Goal: Information Seeking & Learning: Learn about a topic

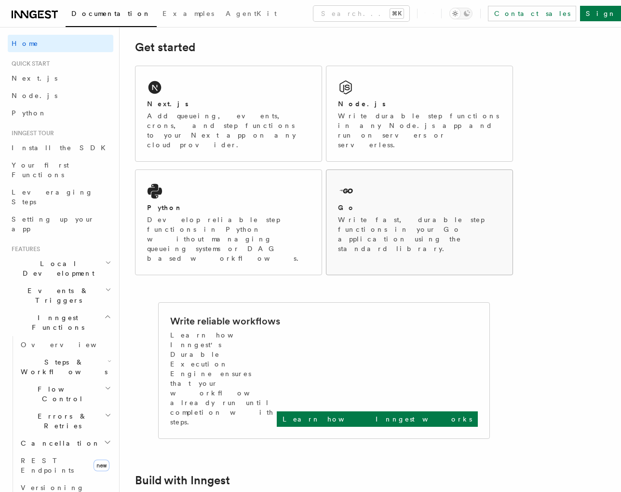
scroll to position [136, 0]
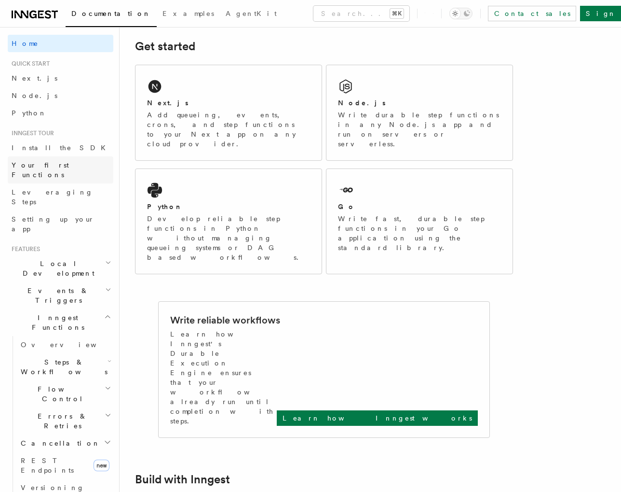
click at [51, 169] on span "Your first Functions" at bounding box center [63, 169] width 102 height 19
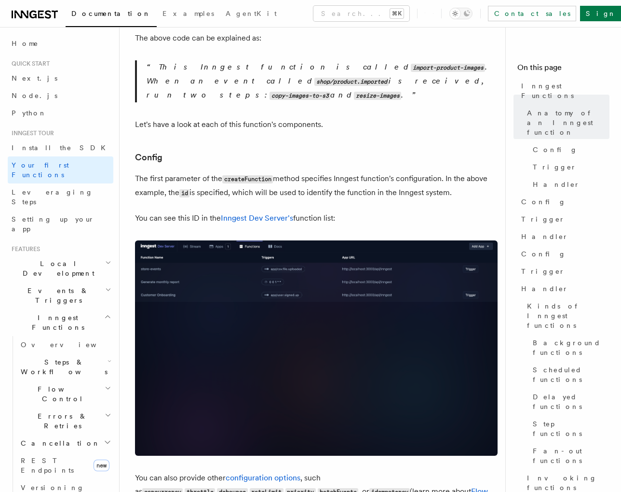
scroll to position [481, 0]
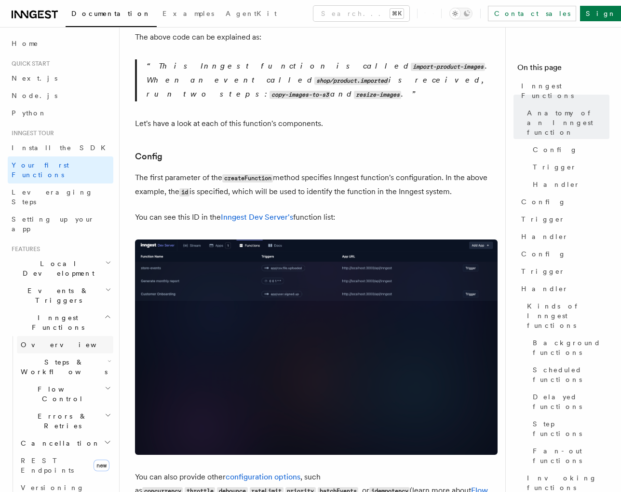
click at [69, 336] on link "Overview" at bounding box center [65, 344] width 97 height 17
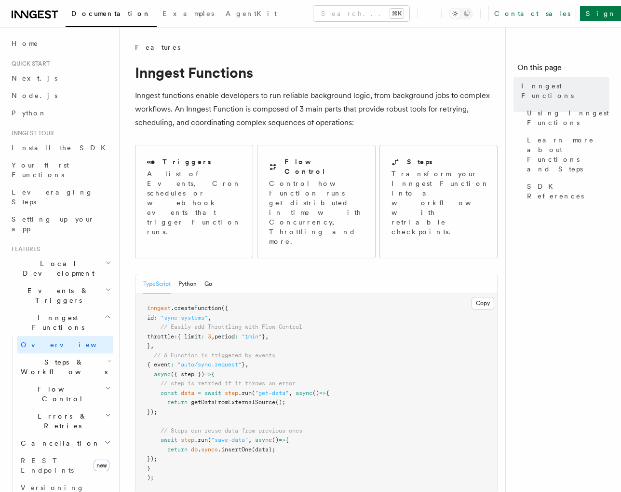
click at [66, 357] on span "Steps & Workflows" at bounding box center [62, 366] width 91 height 19
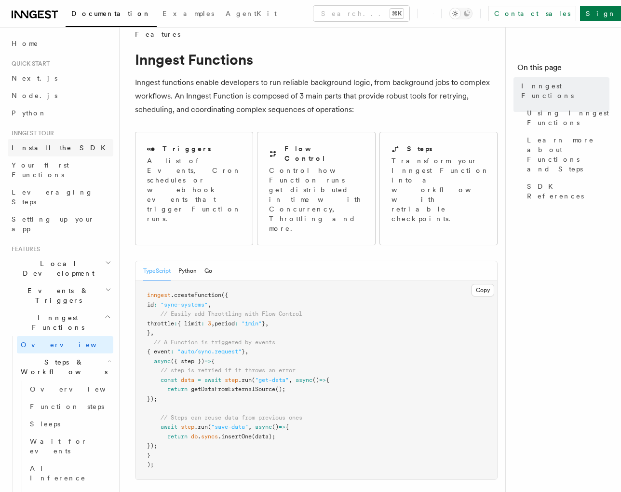
click at [45, 145] on span "Install the SDK" at bounding box center [62, 148] width 100 height 8
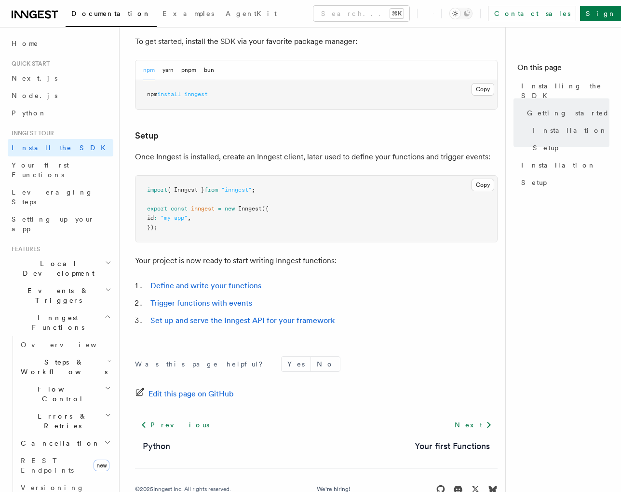
scroll to position [303, 0]
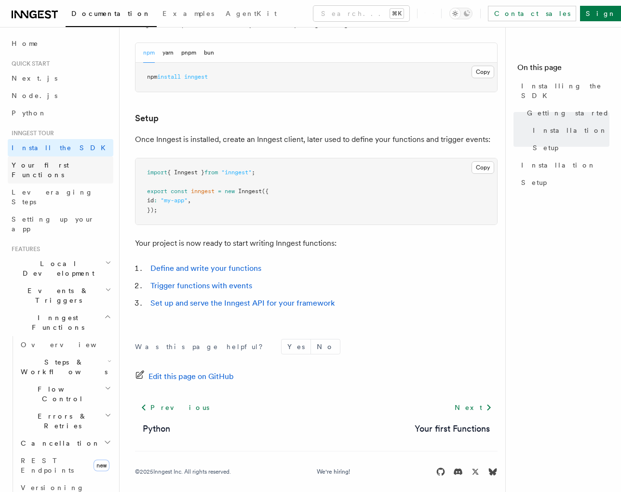
click at [52, 167] on span "Your first Functions" at bounding box center [40, 169] width 57 height 17
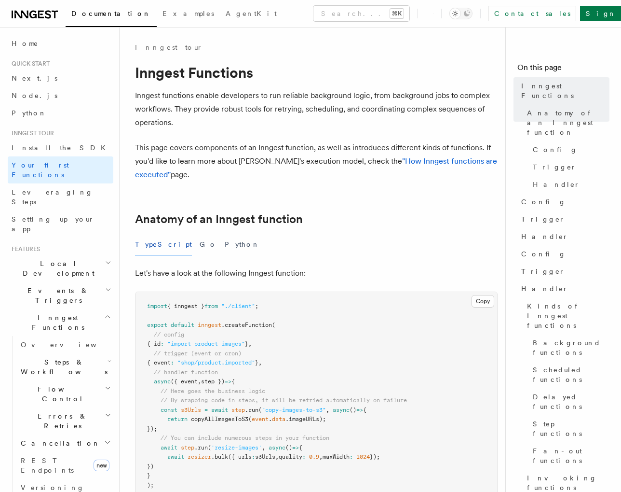
click at [46, 259] on span "Local Development" at bounding box center [56, 268] width 97 height 19
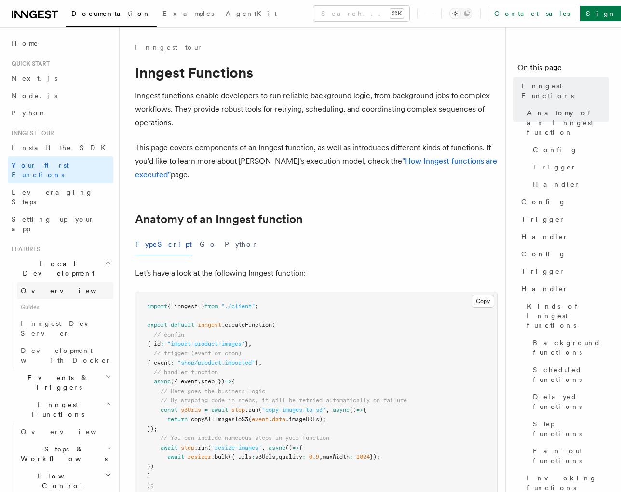
click at [48, 287] on span "Overview" at bounding box center [70, 291] width 99 height 8
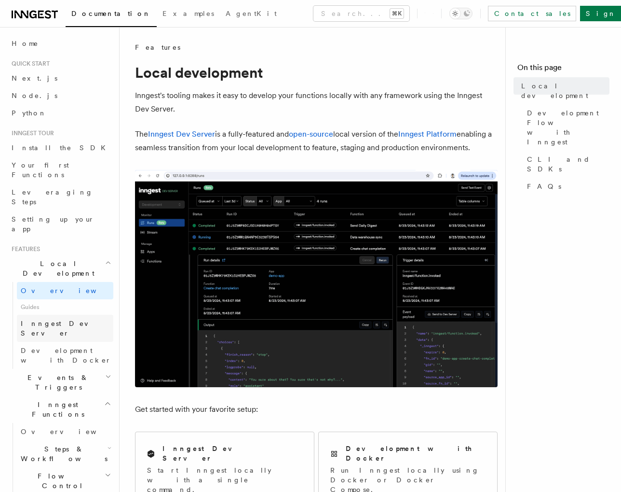
click at [51, 315] on link "Inngest Dev Server" at bounding box center [65, 328] width 97 height 27
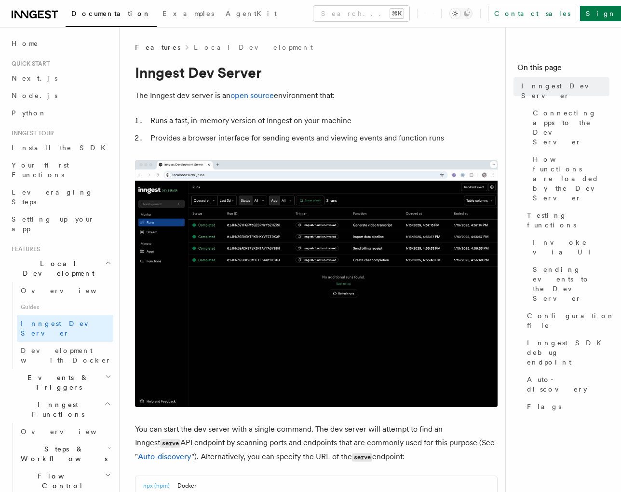
click at [49, 372] on span "Events & Triggers" at bounding box center [56, 381] width 97 height 19
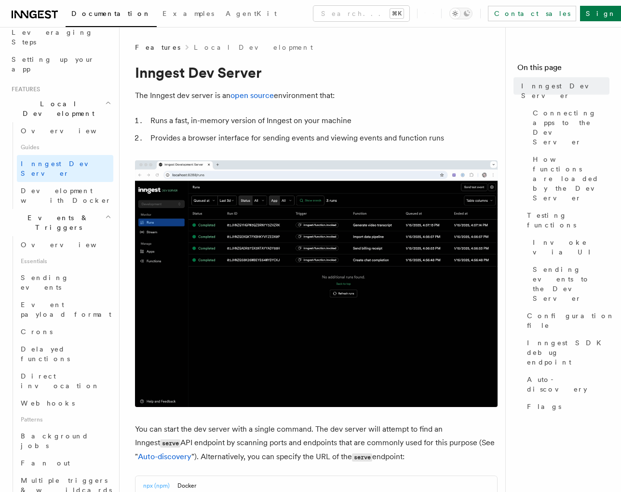
scroll to position [161, 0]
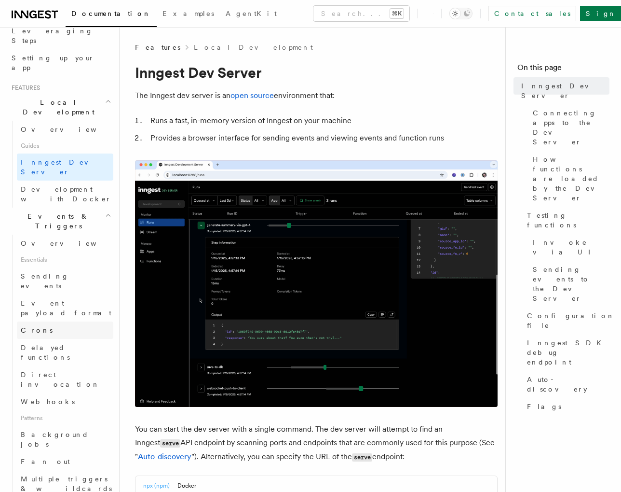
click at [54, 321] on link "Crons" at bounding box center [65, 329] width 97 height 17
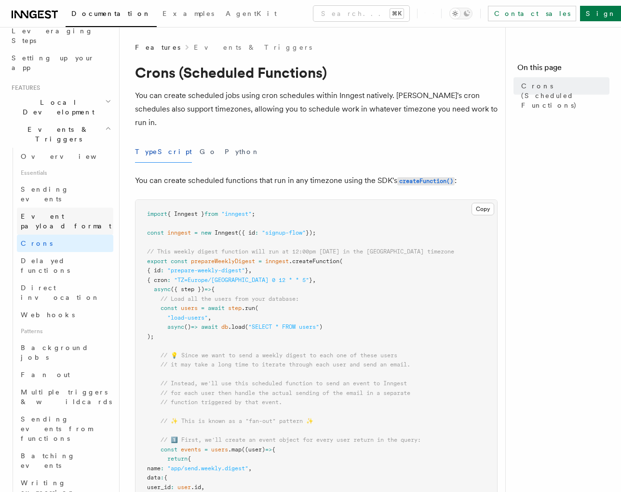
click at [58, 212] on span "Event payload format" at bounding box center [66, 220] width 91 height 17
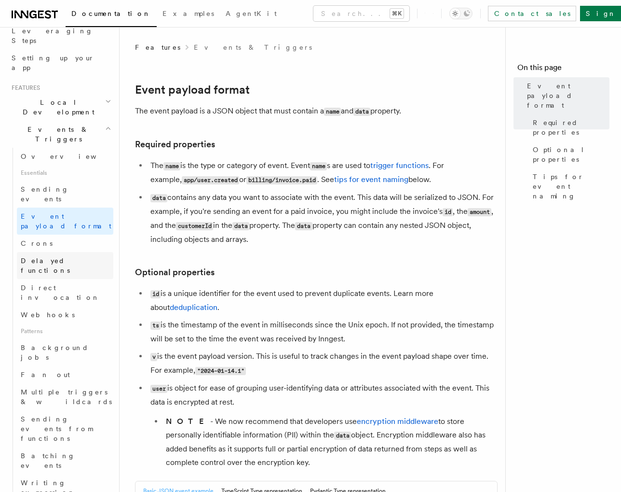
click at [48, 252] on link "Delayed functions" at bounding box center [65, 265] width 97 height 27
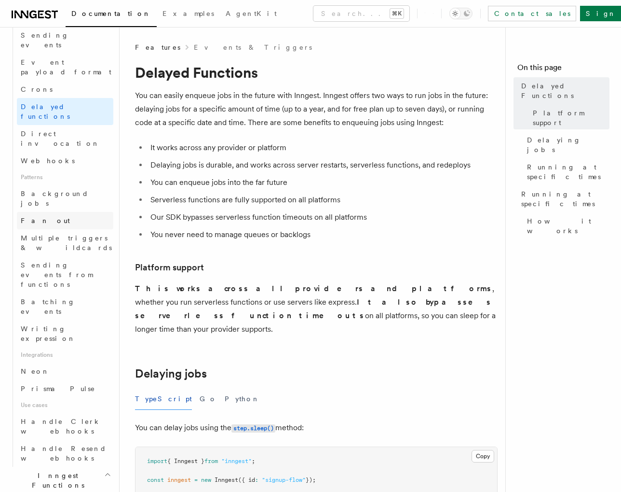
scroll to position [341, 0]
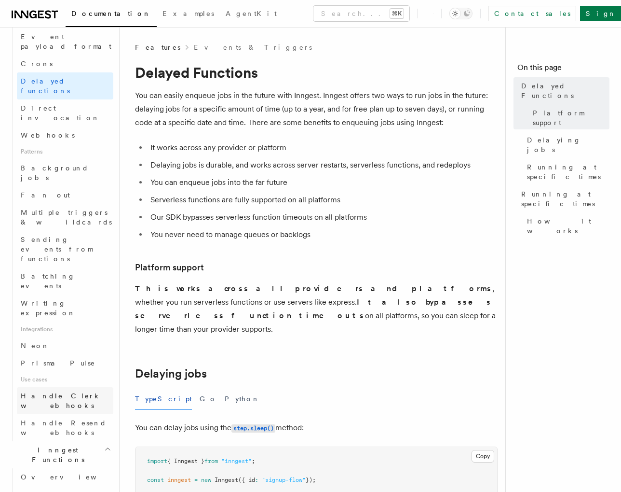
click at [59, 392] on span "Handle Clerk webhooks" at bounding box center [61, 400] width 81 height 17
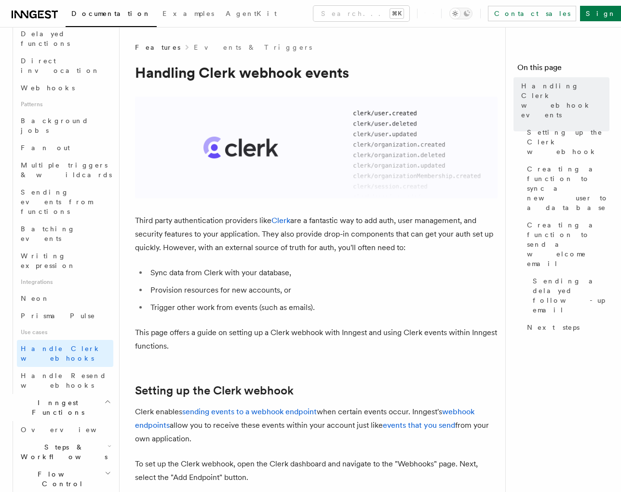
scroll to position [388, 0]
click at [68, 371] on span "Handle Resend webhooks" at bounding box center [64, 379] width 86 height 17
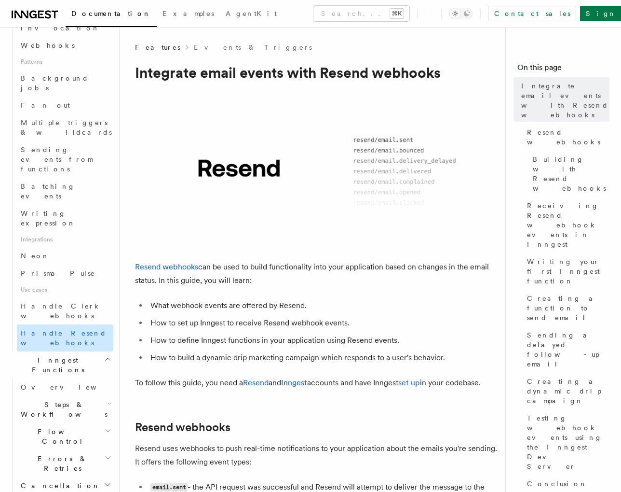
scroll to position [435, 0]
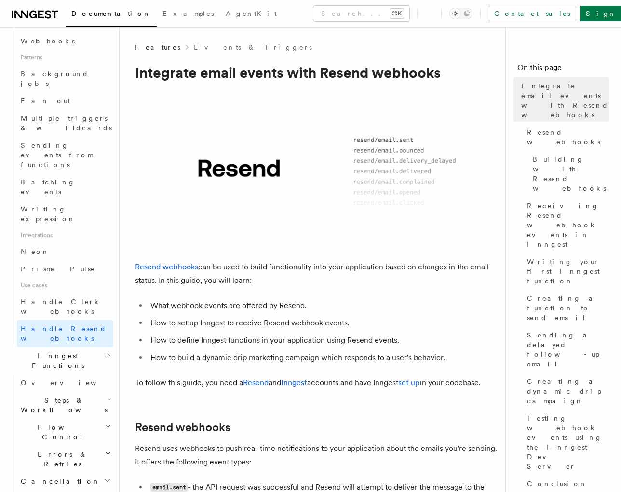
click at [71, 395] on span "Steps & Workflows" at bounding box center [62, 404] width 91 height 19
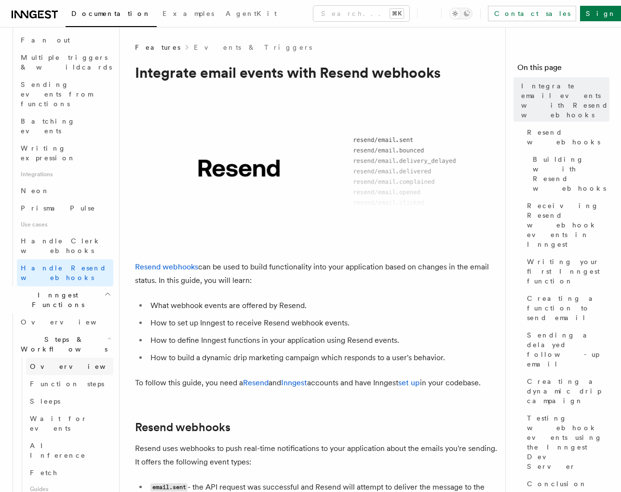
scroll to position [496, 0]
click at [68, 436] on link "AI Inference" at bounding box center [69, 449] width 87 height 27
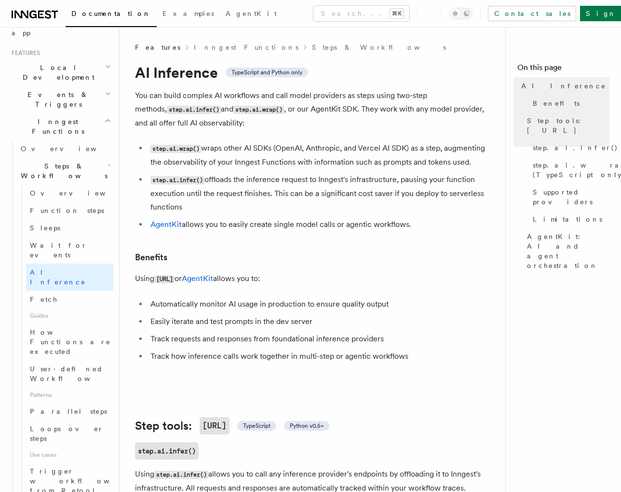
scroll to position [185, 0]
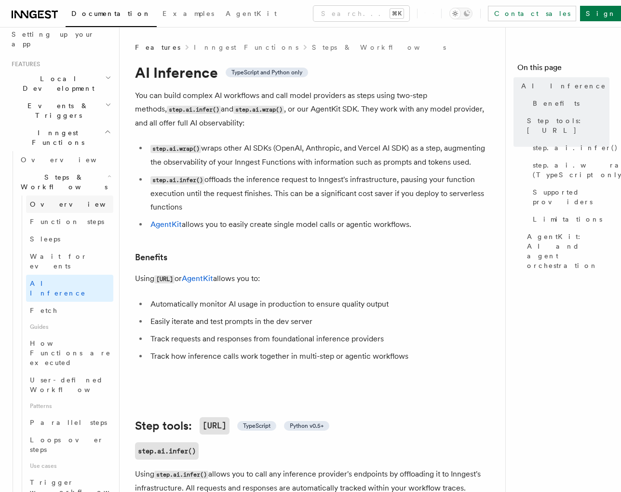
click at [77, 195] on link "Overview" at bounding box center [69, 203] width 87 height 17
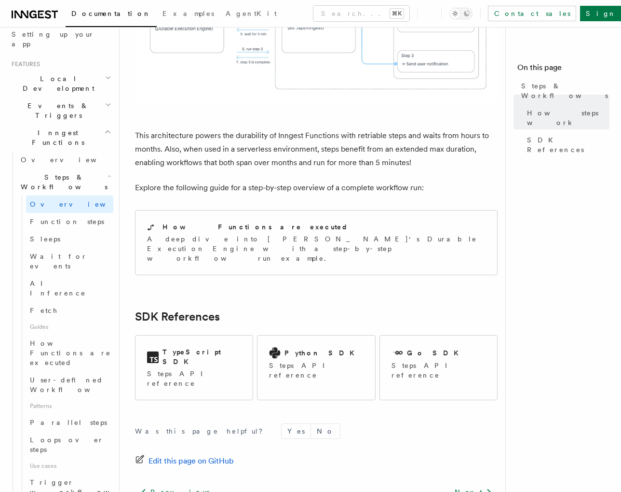
scroll to position [918, 0]
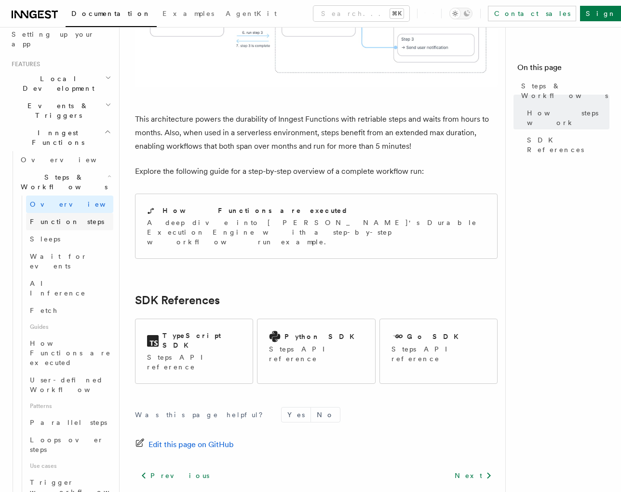
click at [62, 217] on span "Function steps" at bounding box center [67, 222] width 74 height 10
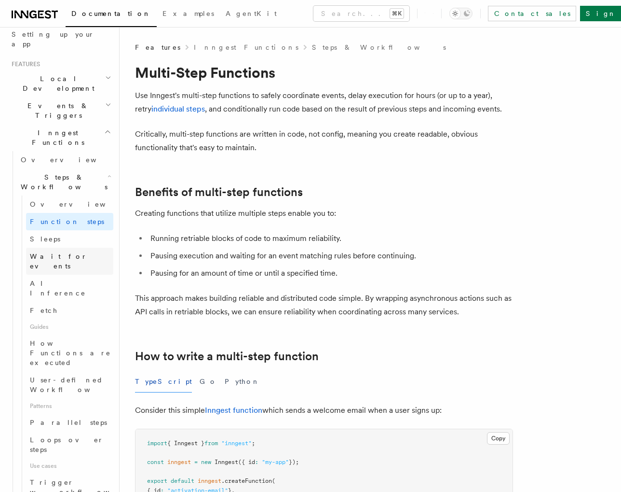
click at [57, 252] on span "Wait for events" at bounding box center [58, 260] width 57 height 17
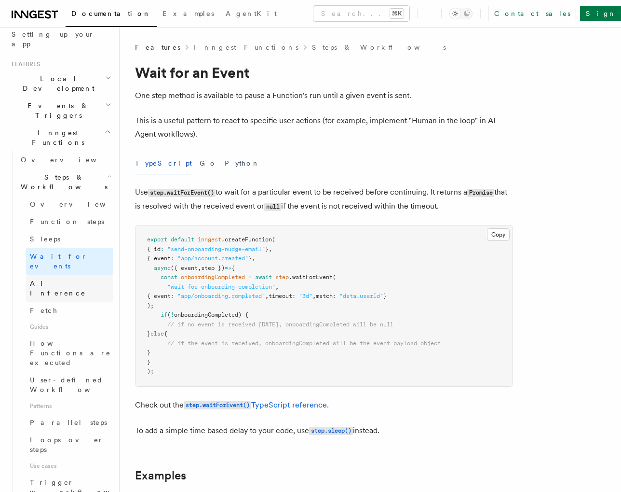
click at [55, 279] on span "AI Inference" at bounding box center [58, 287] width 56 height 17
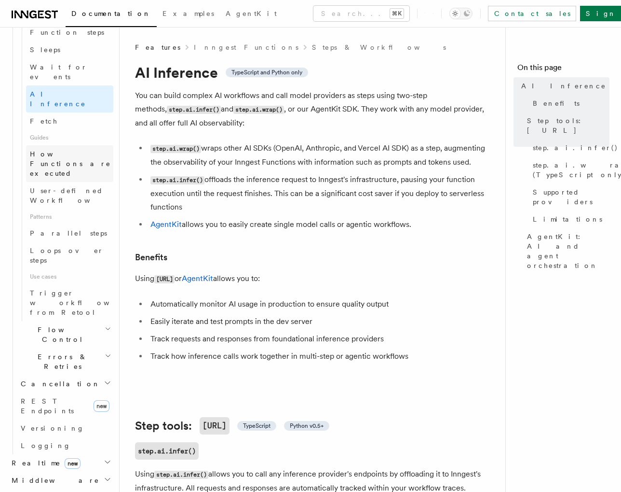
scroll to position [384, 0]
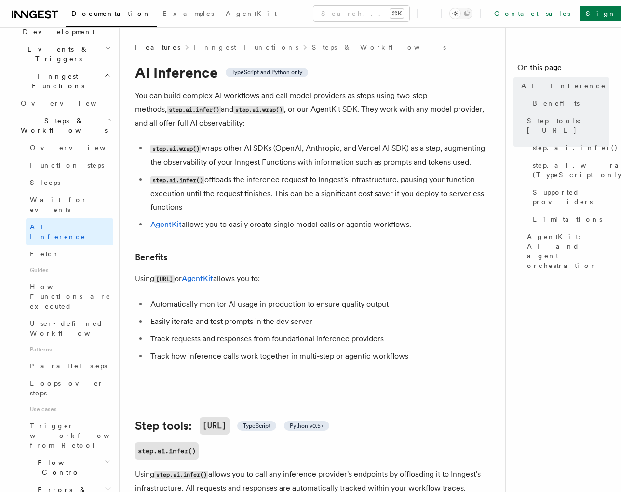
scroll to position [223, 0]
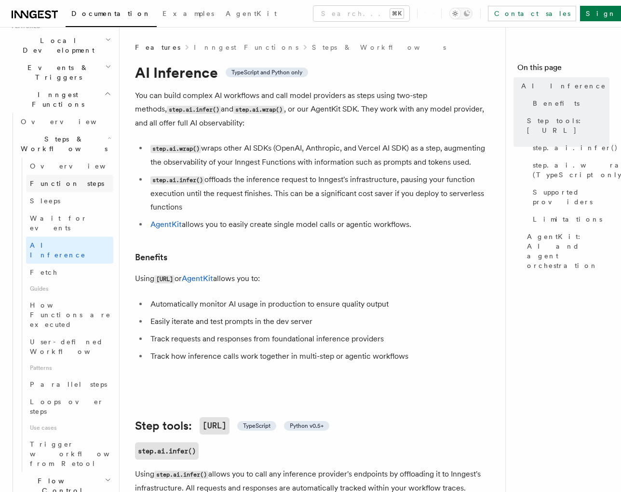
click at [60, 175] on link "Function steps" at bounding box center [69, 183] width 87 height 17
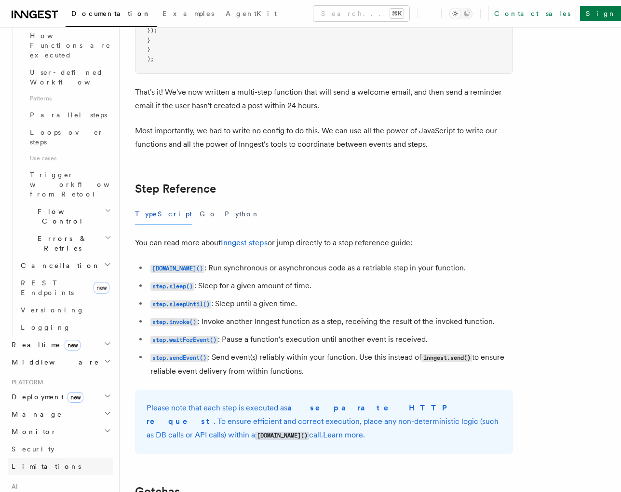
scroll to position [510, 0]
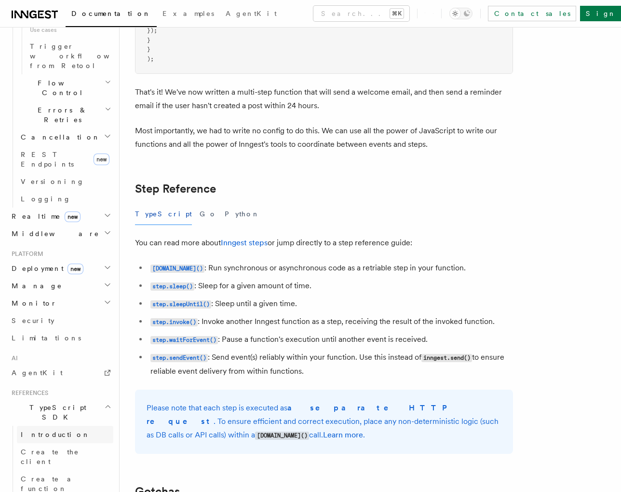
scroll to position [648, 0]
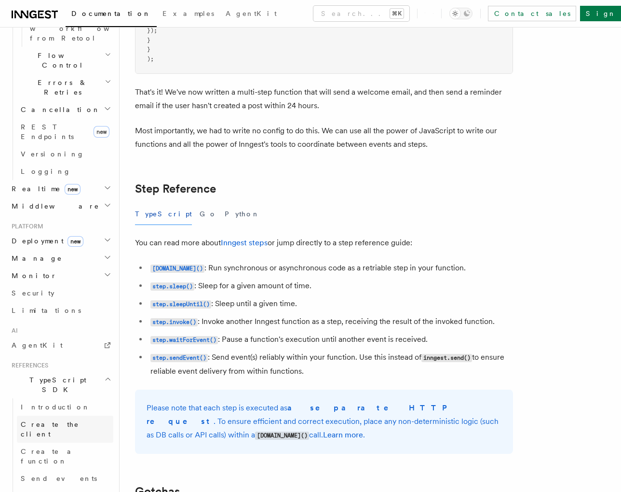
click at [67, 419] on span "Create the client" at bounding box center [67, 428] width 93 height 19
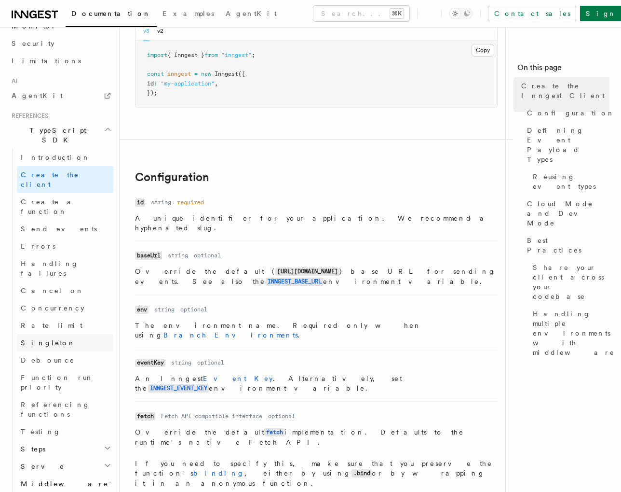
scroll to position [577, 0]
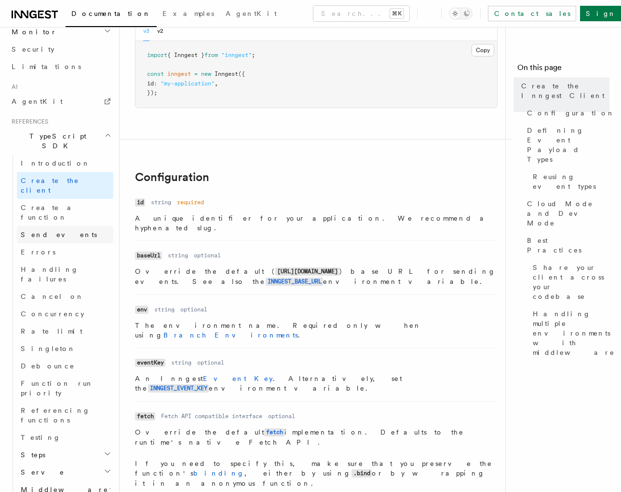
click at [63, 226] on link "Send events" at bounding box center [65, 234] width 97 height 17
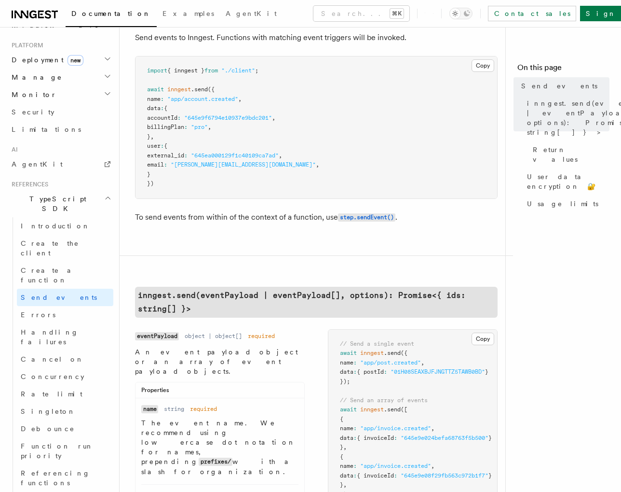
scroll to position [513, 0]
click at [54, 219] on link "Introduction" at bounding box center [65, 227] width 97 height 17
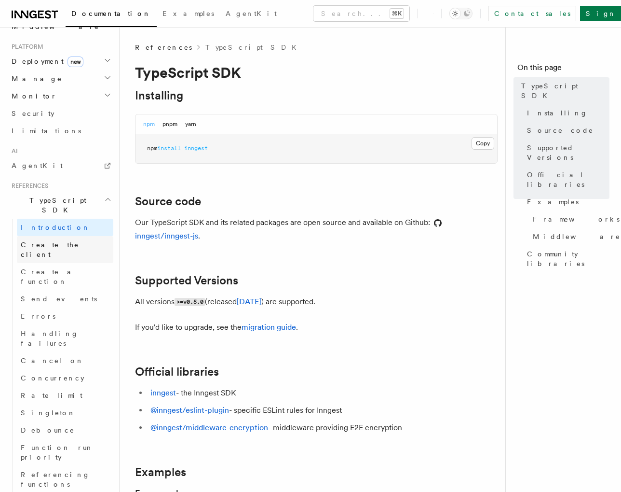
click at [54, 241] on span "Create the client" at bounding box center [50, 249] width 58 height 17
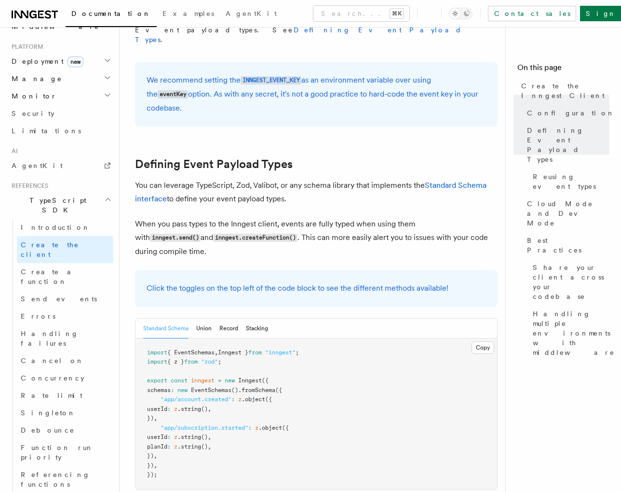
scroll to position [790, 0]
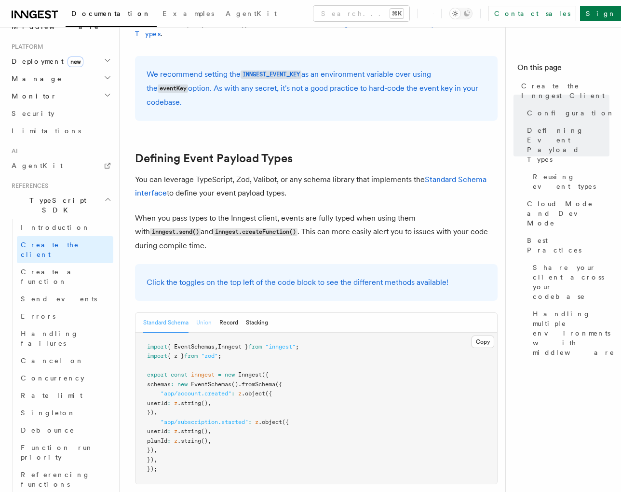
click at [200, 313] on button "Union" at bounding box center [203, 323] width 15 height 20
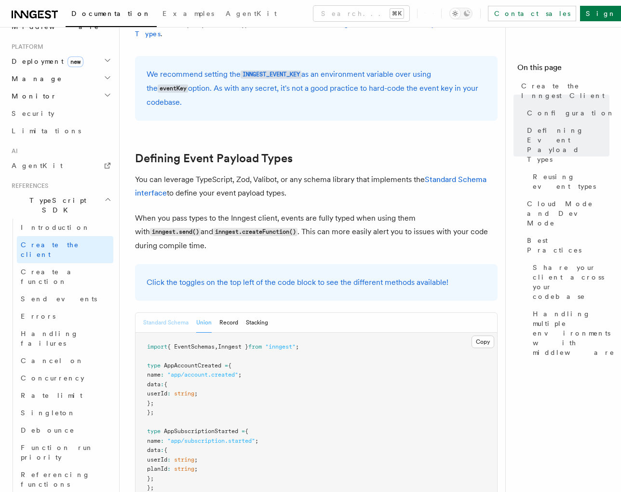
click at [169, 313] on button "Standard Schema" at bounding box center [165, 323] width 45 height 20
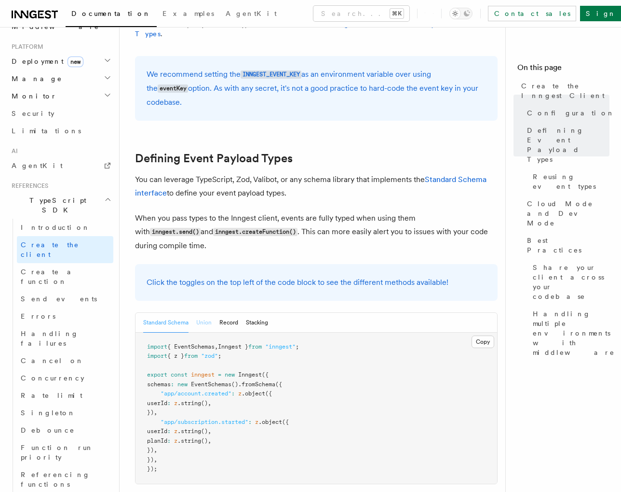
click at [202, 313] on button "Union" at bounding box center [203, 323] width 15 height 20
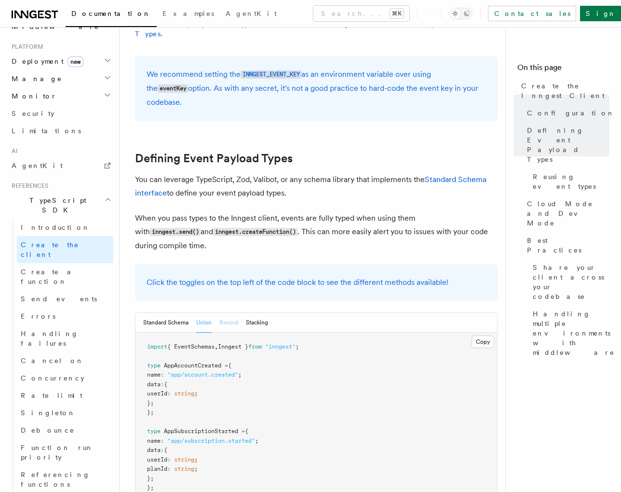
click at [229, 313] on button "Record" at bounding box center [229, 323] width 19 height 20
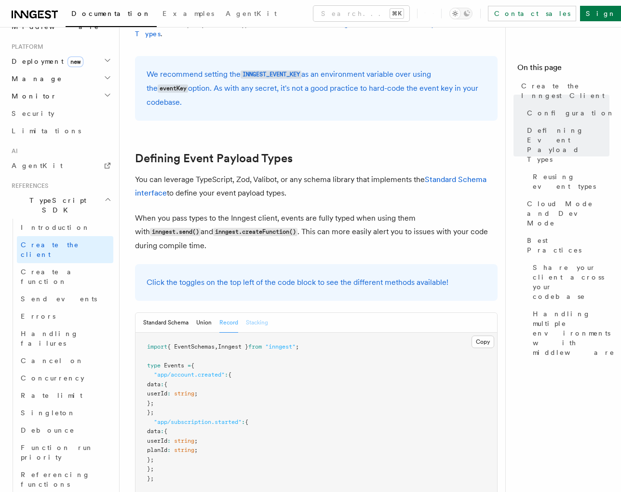
click at [253, 313] on button "Stacking" at bounding box center [257, 323] width 22 height 20
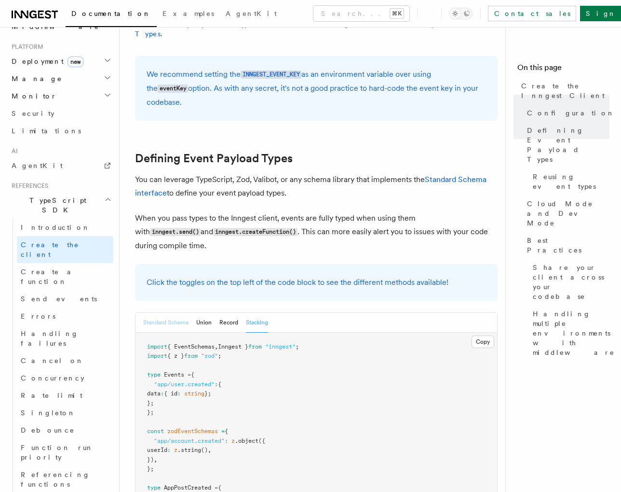
click at [161, 313] on button "Standard Schema" at bounding box center [165, 323] width 45 height 20
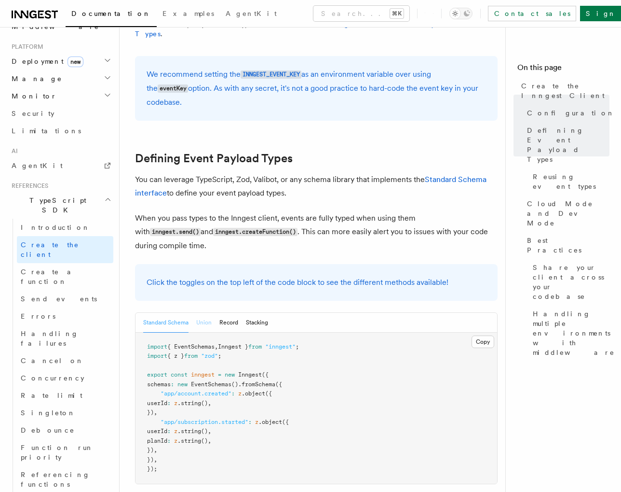
click at [198, 313] on button "Union" at bounding box center [203, 323] width 15 height 20
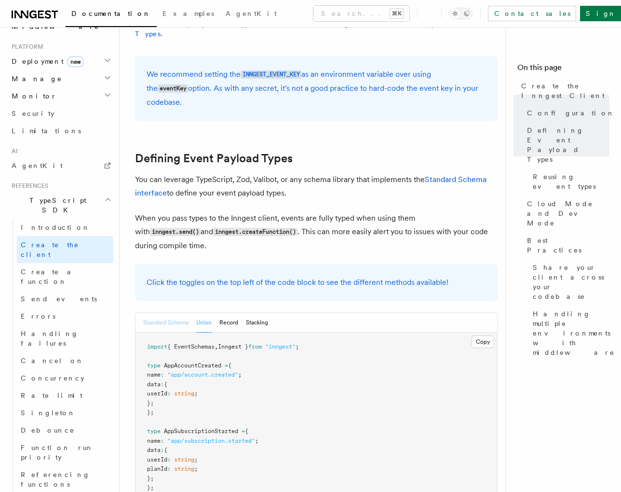
click at [165, 313] on button "Standard Schema" at bounding box center [165, 323] width 45 height 20
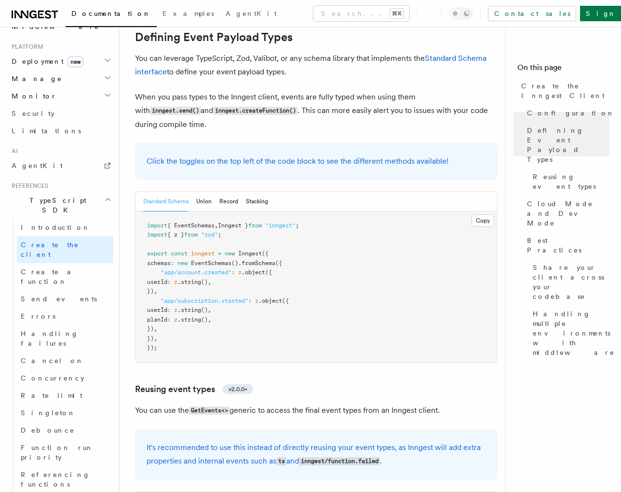
scroll to position [912, 0]
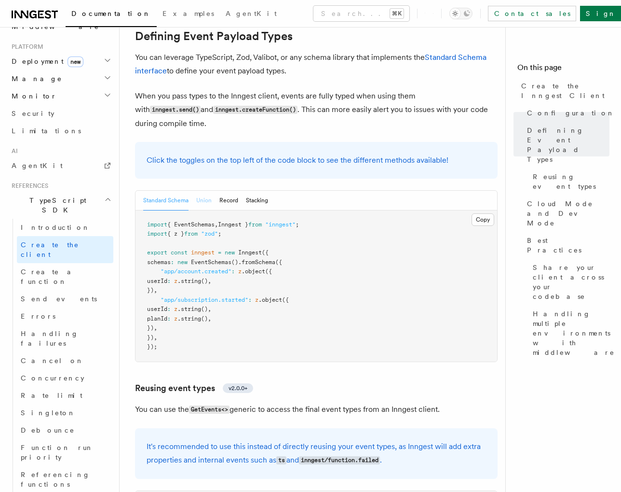
click at [206, 191] on button "Union" at bounding box center [203, 201] width 15 height 20
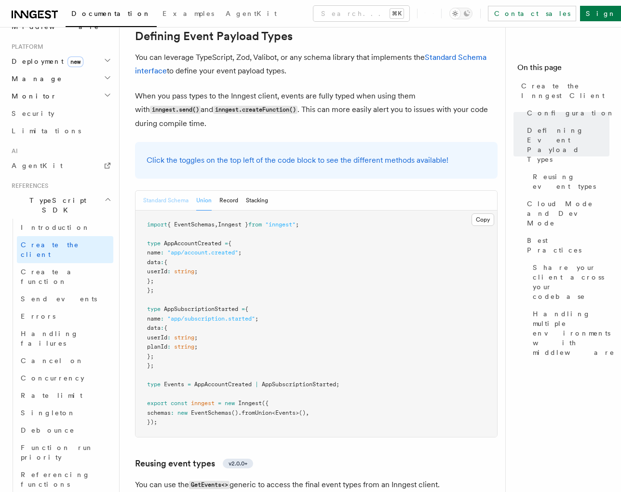
click at [180, 191] on button "Standard Schema" at bounding box center [165, 201] width 45 height 20
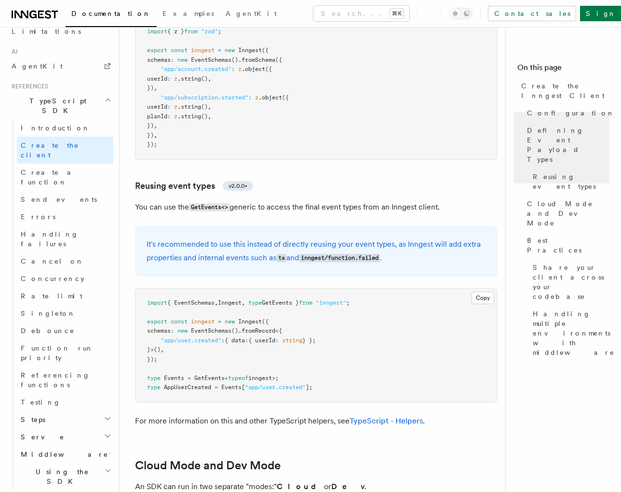
scroll to position [1115, 0]
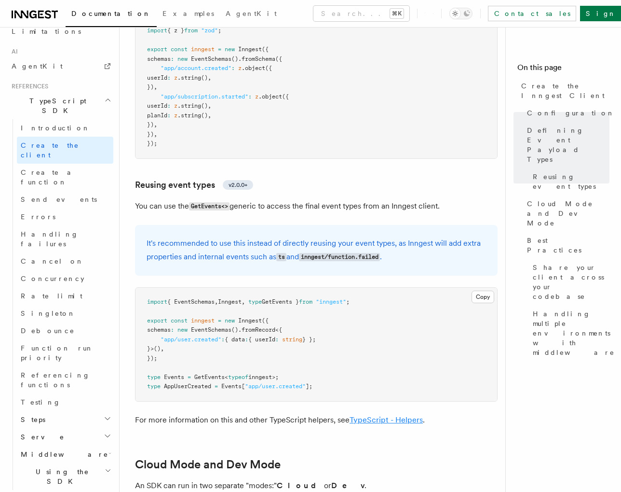
click at [363, 415] on link "TypeScript - Helpers" at bounding box center [386, 419] width 73 height 9
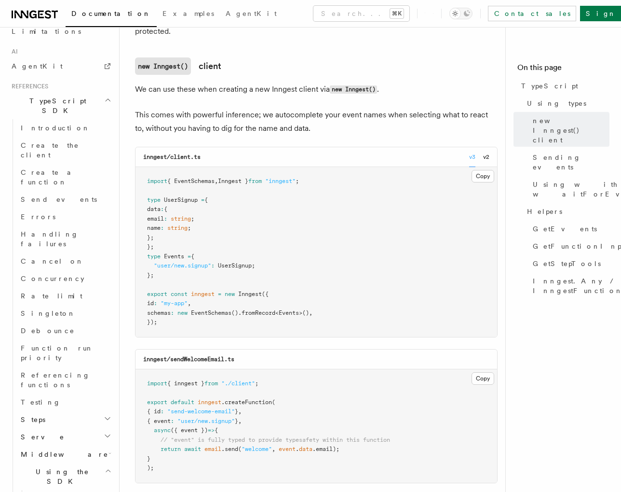
scroll to position [267, 0]
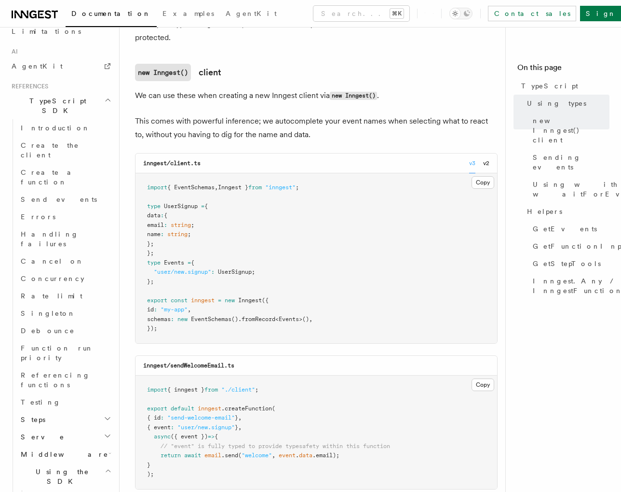
click at [169, 272] on pre "import { EventSchemas , Inngest } from "inngest" ; type UserSignup = { data : {…" at bounding box center [317, 258] width 362 height 170
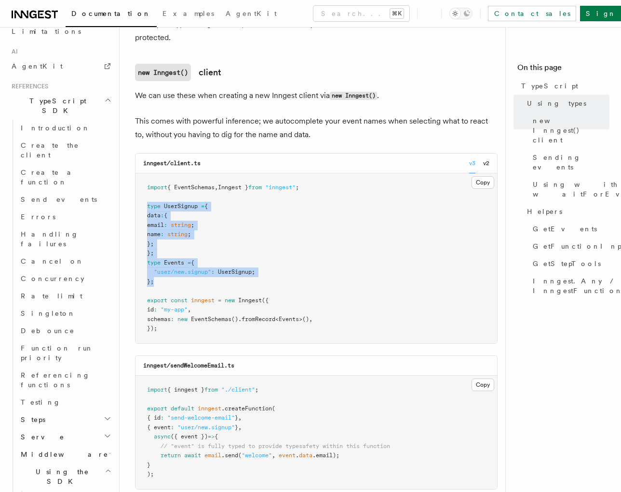
drag, startPoint x: 167, startPoint y: 270, endPoint x: 146, endPoint y: 191, distance: 81.9
click at [146, 191] on pre "import { EventSchemas , Inngest } from "inngest" ; type UserSignup = { data : {…" at bounding box center [317, 258] width 362 height 170
copy code "type UserSignup = { data : { email : string ; name : string ; }; }; type Events…"
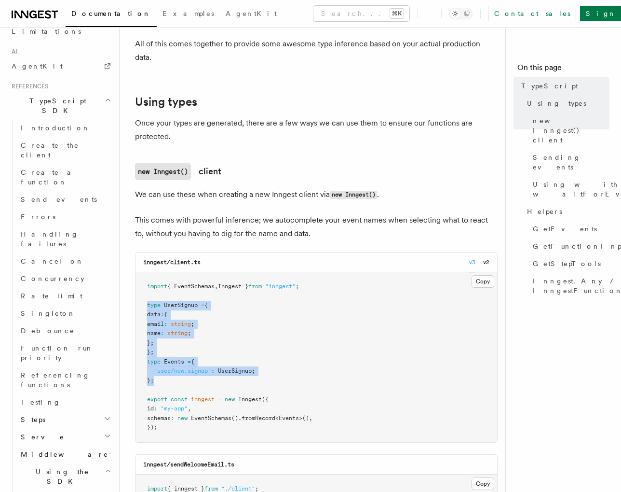
scroll to position [171, 0]
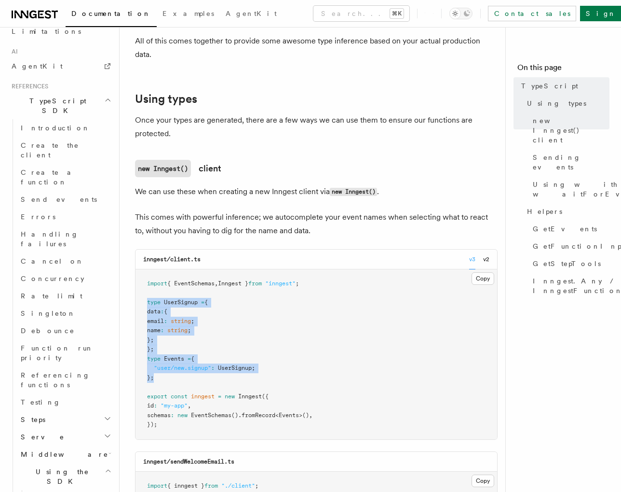
scroll to position [1115, 0]
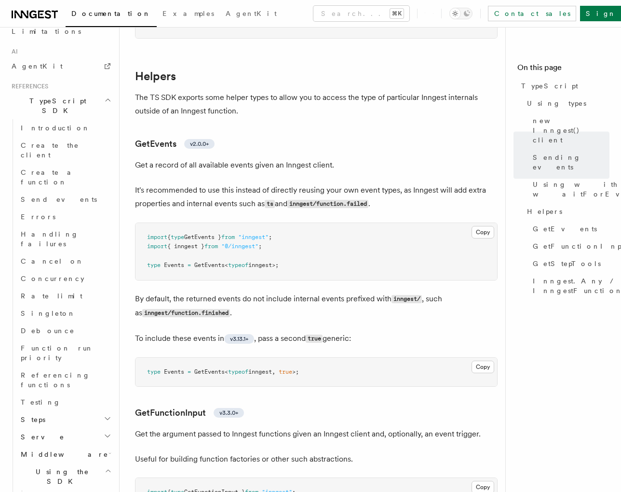
scroll to position [1746, 0]
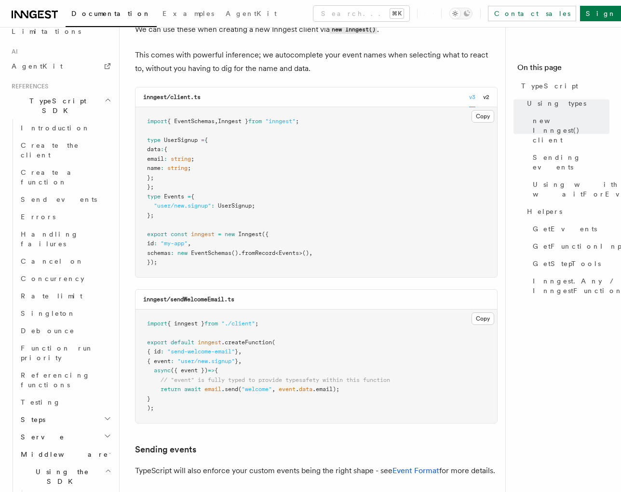
scroll to position [336, 0]
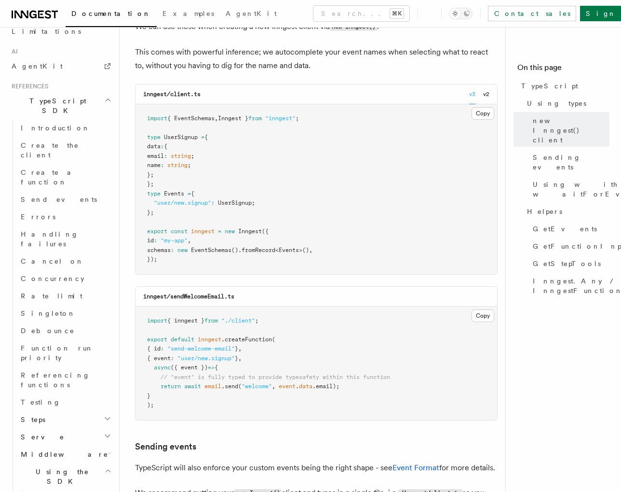
scroll to position [1115, 0]
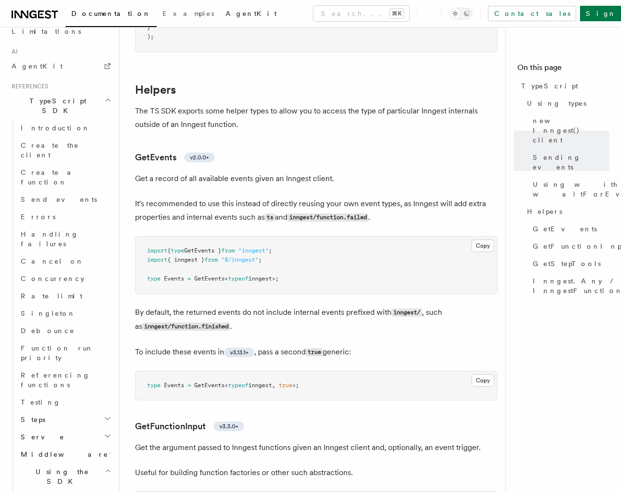
scroll to position [1746, 0]
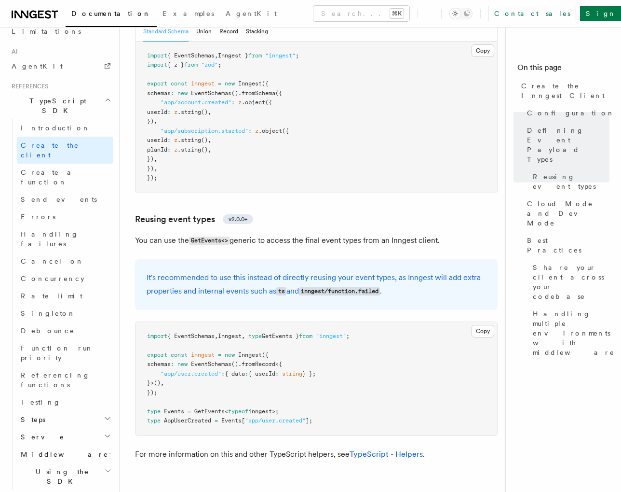
scroll to position [1084, 0]
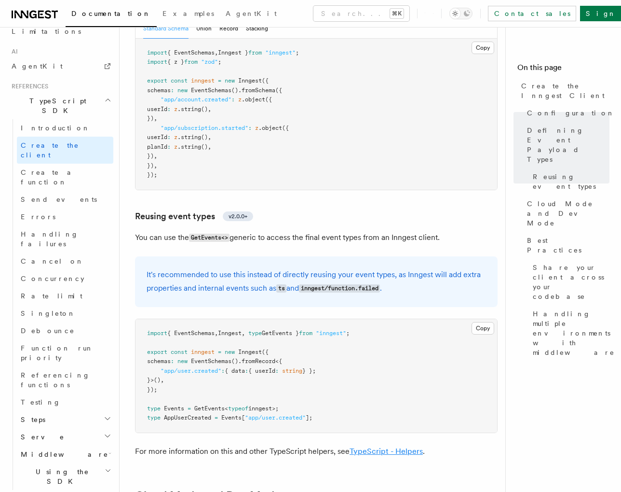
click at [393, 446] on link "TypeScript - Helpers" at bounding box center [386, 450] width 73 height 9
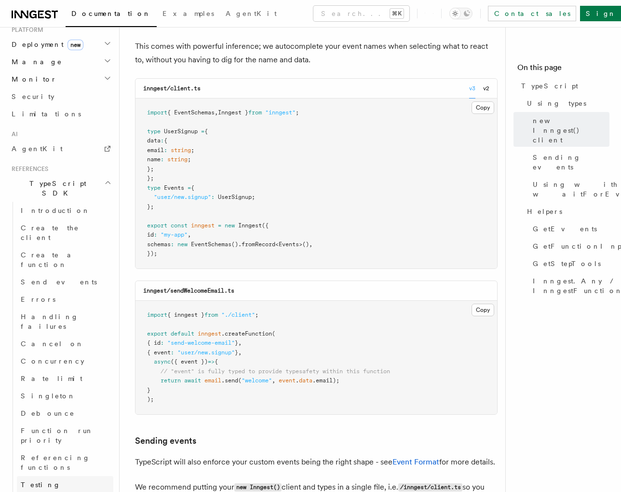
scroll to position [533, 0]
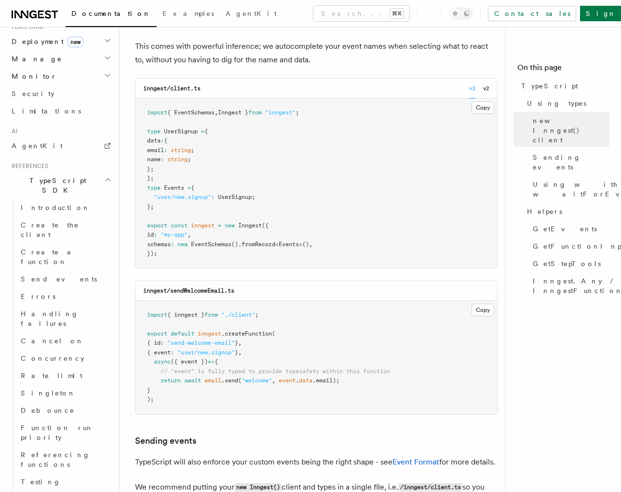
click at [102, 490] on h2 "Steps" at bounding box center [65, 498] width 97 height 17
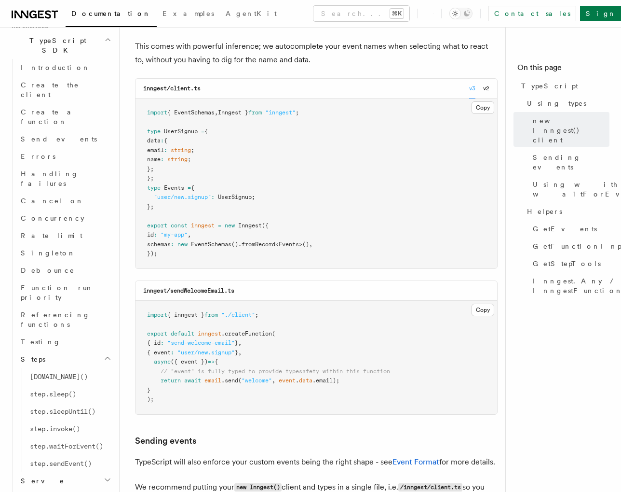
scroll to position [674, 0]
click at [108, 488] on h2 "Middleware" at bounding box center [65, 496] width 97 height 17
click at [108, 475] on icon "button" at bounding box center [108, 479] width 8 height 8
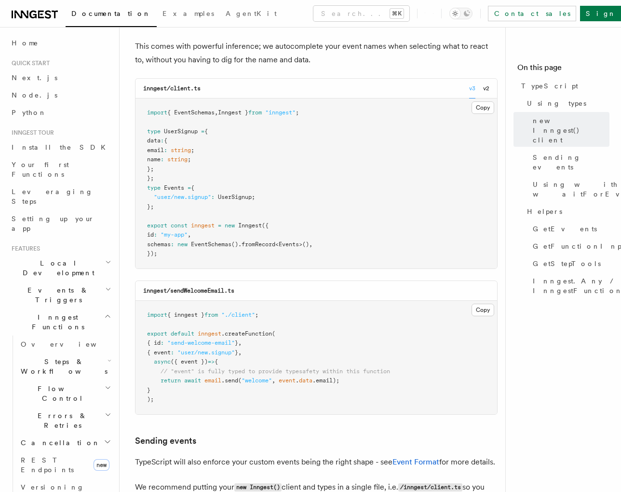
scroll to position [0, 0]
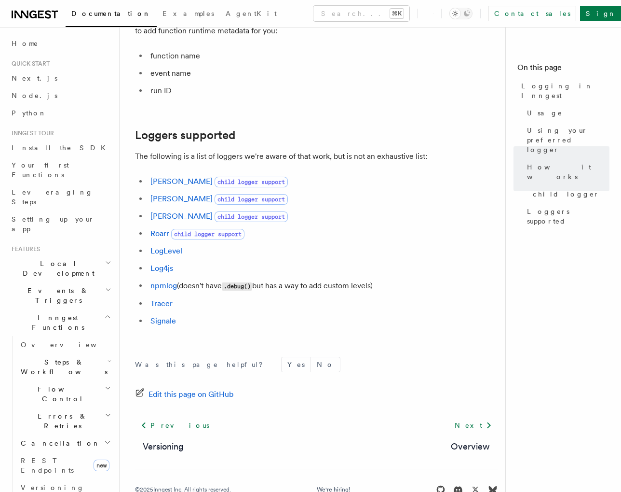
scroll to position [1285, 0]
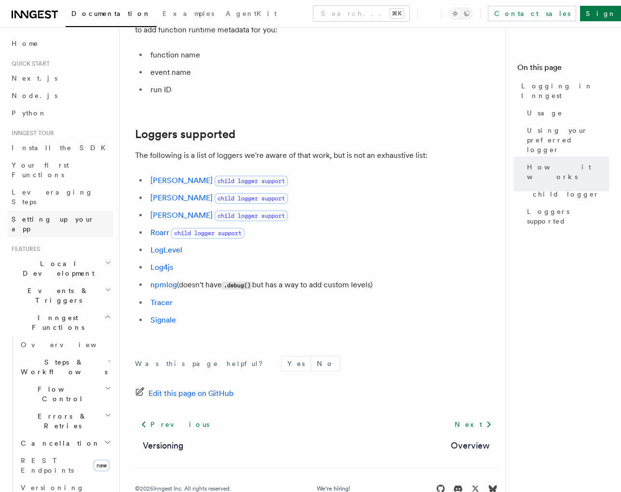
click at [60, 215] on span "Setting up your app" at bounding box center [53, 223] width 83 height 17
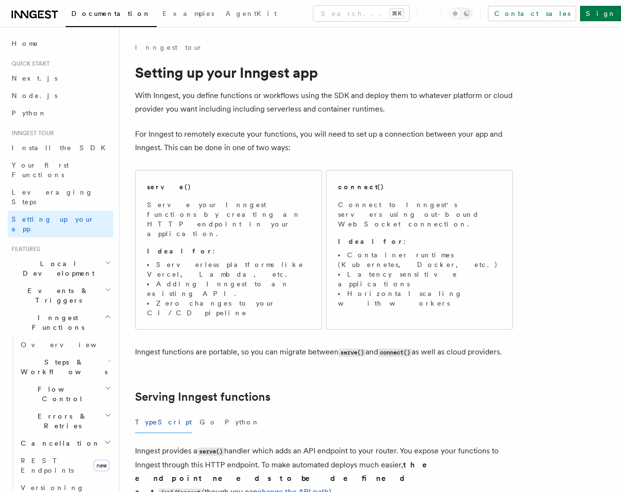
click at [55, 286] on span "Events & Triggers" at bounding box center [56, 295] width 97 height 19
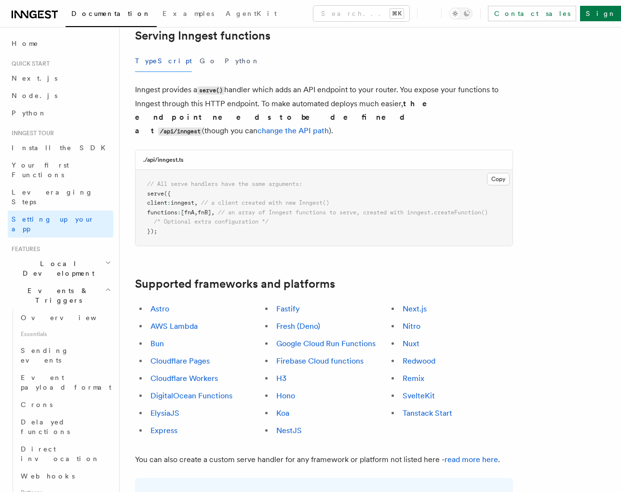
scroll to position [366, 0]
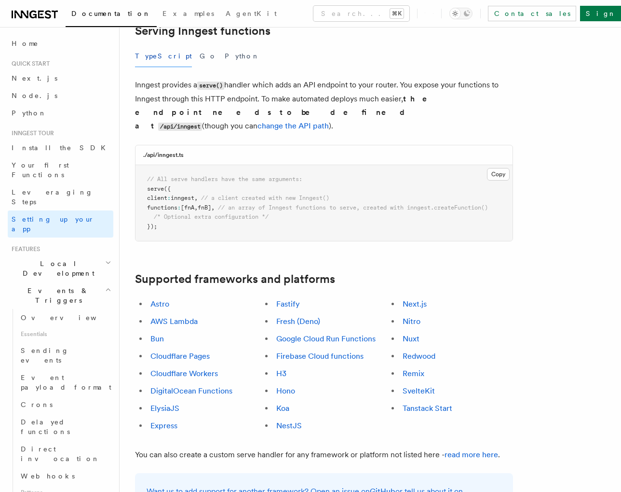
click at [52, 259] on span "Local Development" at bounding box center [56, 268] width 97 height 19
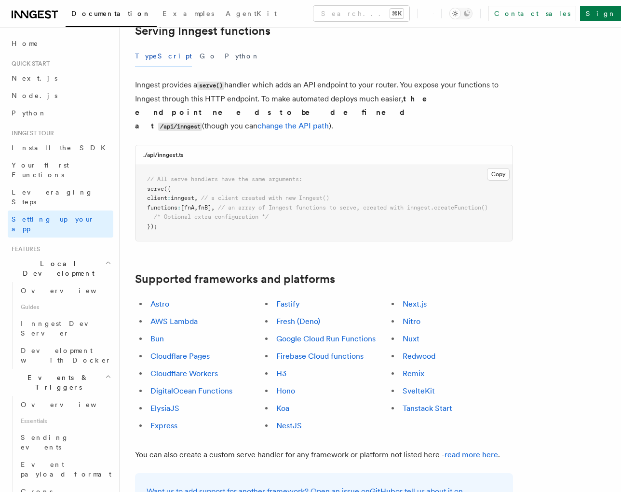
click at [52, 259] on span "Local Development" at bounding box center [56, 268] width 97 height 19
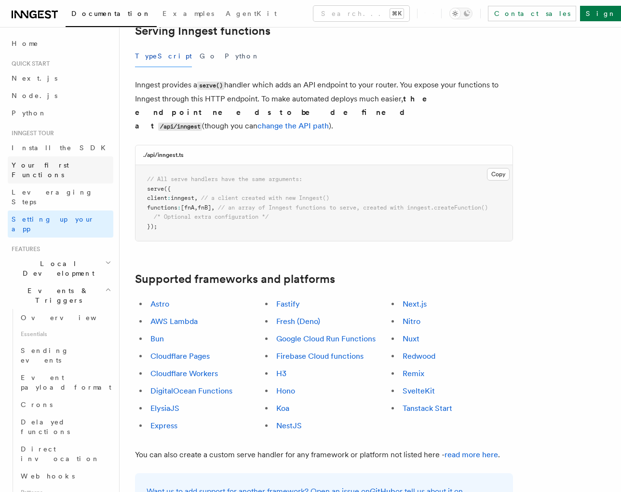
click at [50, 166] on span "Your first Functions" at bounding box center [40, 169] width 57 height 17
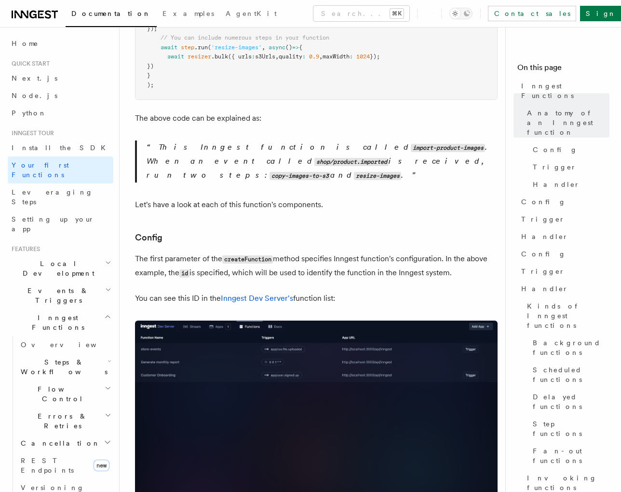
scroll to position [410, 0]
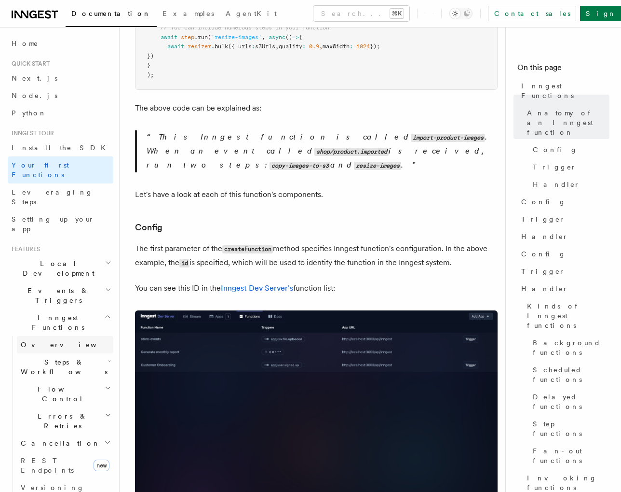
click at [66, 336] on link "Overview" at bounding box center [65, 344] width 97 height 17
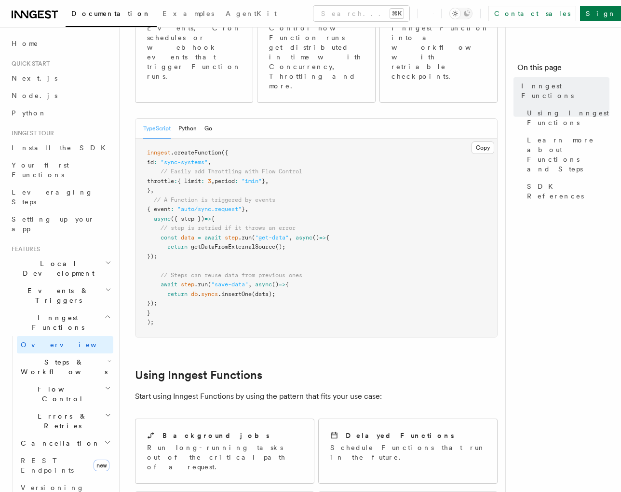
scroll to position [154, 0]
click at [84, 353] on h2 "Steps & Workflows" at bounding box center [65, 366] width 97 height 27
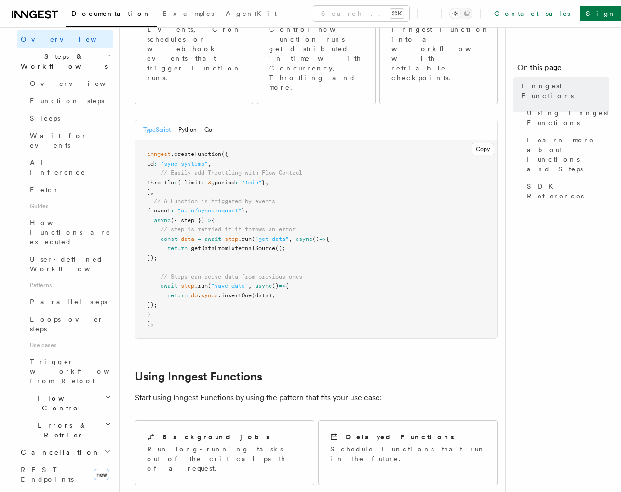
scroll to position [311, 0]
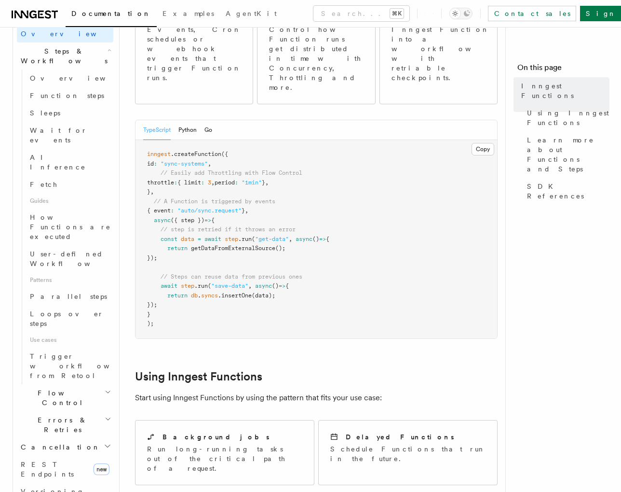
click at [78, 384] on h2 "Flow Control" at bounding box center [65, 397] width 97 height 27
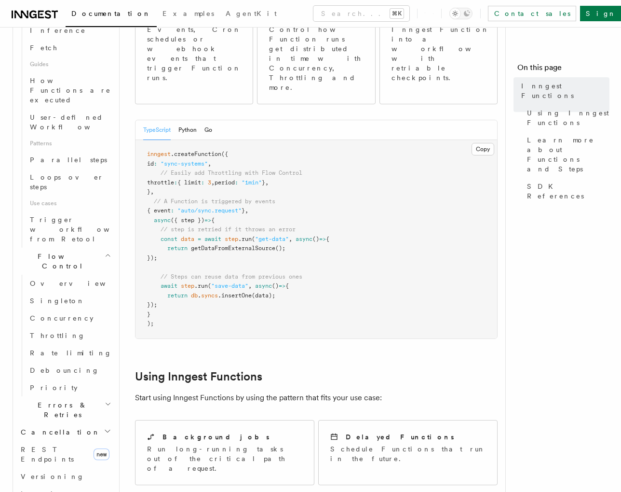
scroll to position [462, 0]
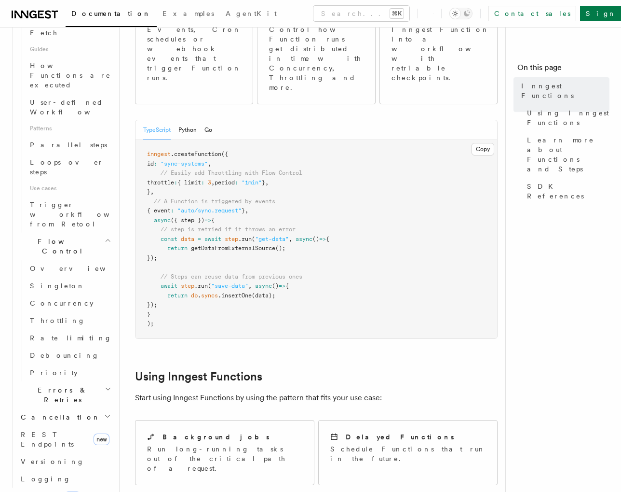
click at [79, 381] on h2 "Errors & Retries" at bounding box center [65, 394] width 97 height 27
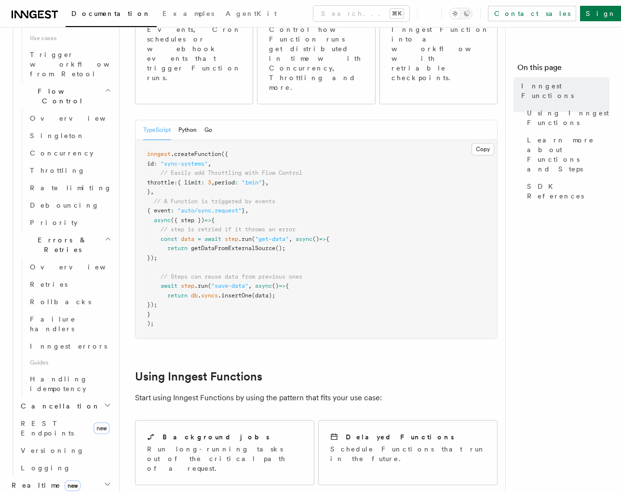
scroll to position [626, 0]
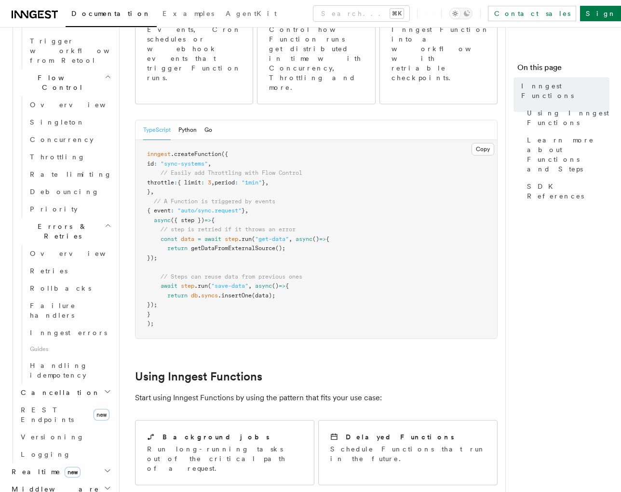
click at [55, 218] on h2 "Errors & Retries" at bounding box center [65, 231] width 97 height 27
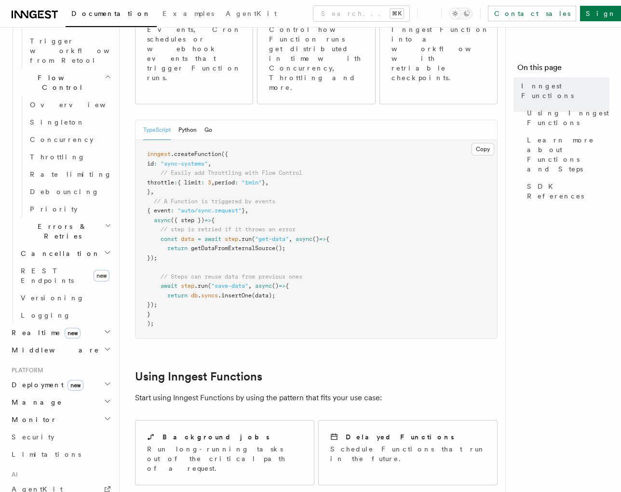
click at [56, 221] on span "Errors & Retries" at bounding box center [61, 230] width 88 height 19
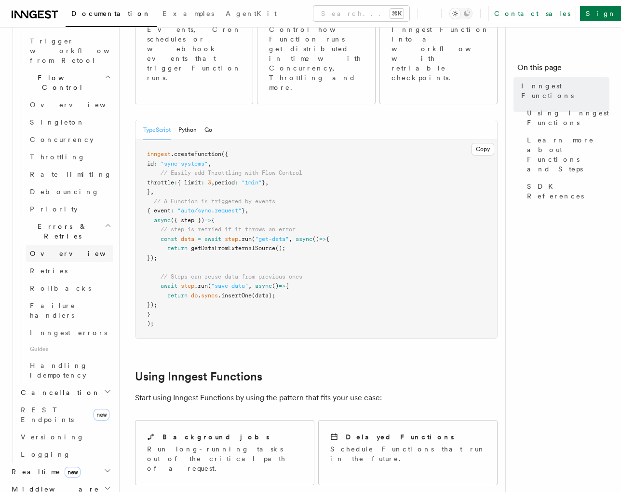
click at [56, 249] on span "Overview" at bounding box center [79, 253] width 99 height 8
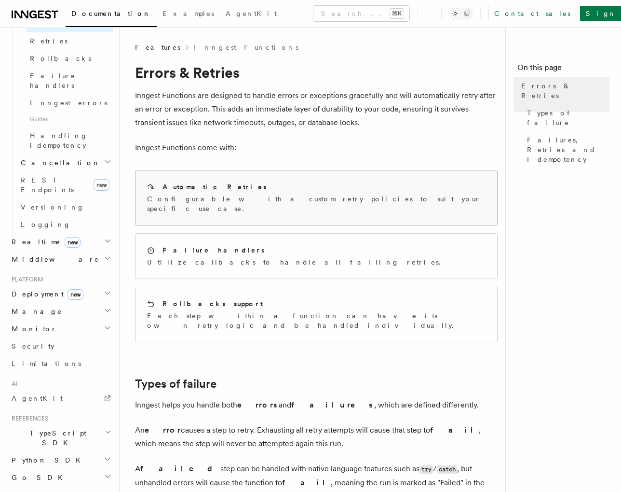
click at [221, 203] on p "Configurable with a custom retry policies to suit your specific use case." at bounding box center [316, 203] width 339 height 19
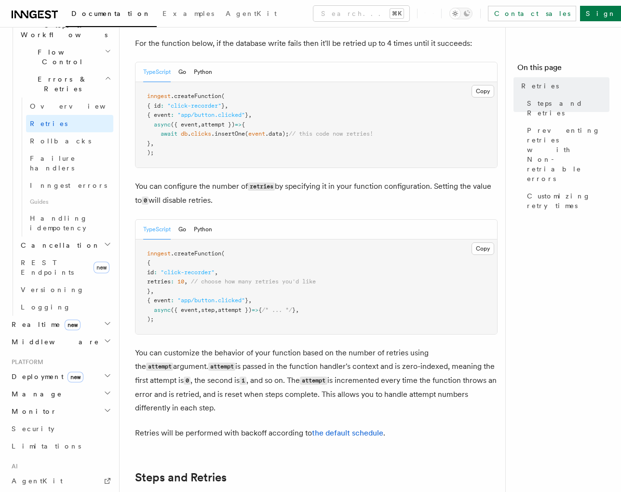
scroll to position [341, 0]
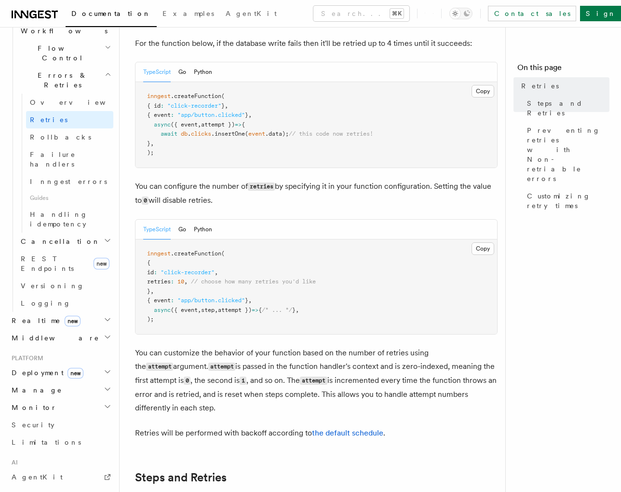
click at [97, 364] on h2 "Deployment new" at bounding box center [61, 372] width 106 height 17
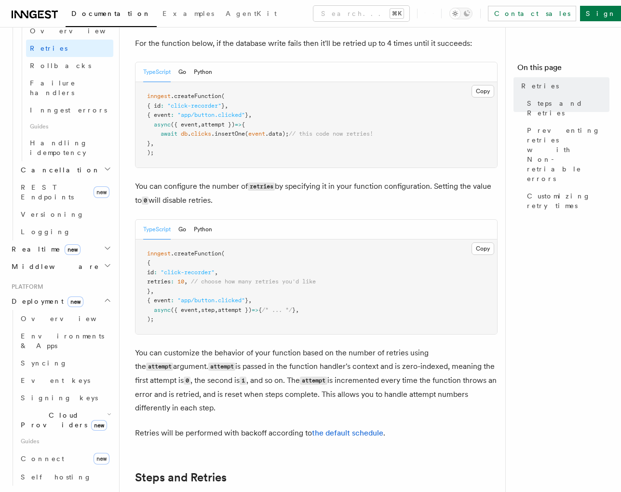
scroll to position [422, 0]
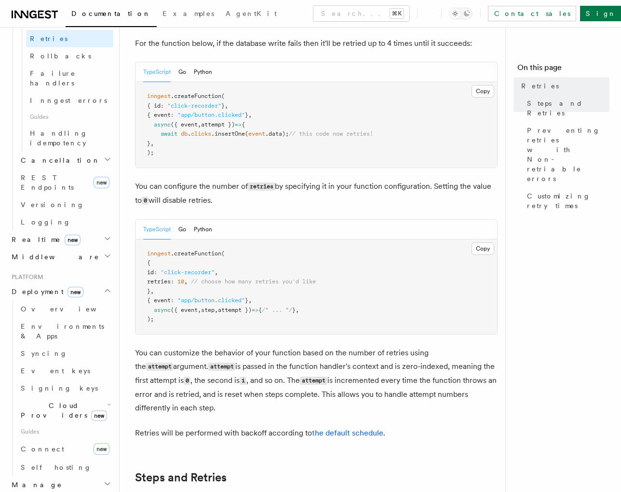
click at [73, 476] on h2 "Manage" at bounding box center [61, 484] width 106 height 17
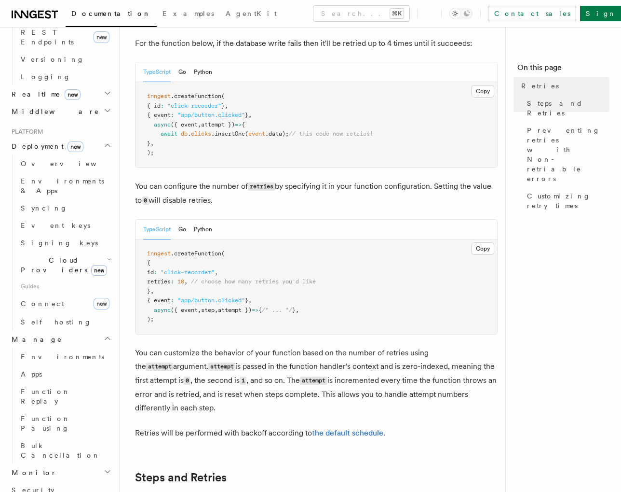
scroll to position [578, 0]
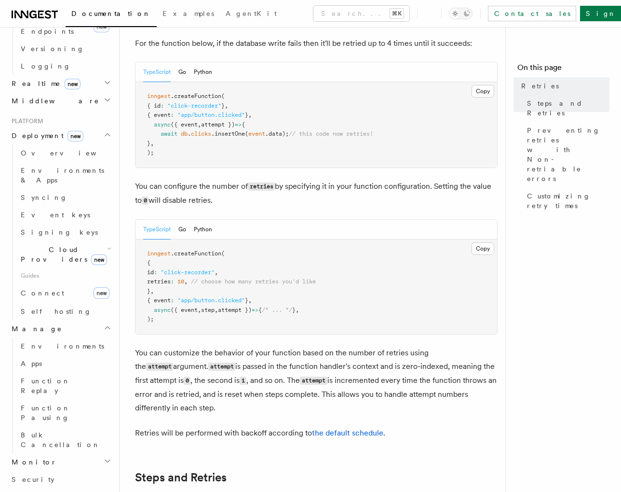
click at [74, 453] on h2 "Monitor" at bounding box center [61, 461] width 106 height 17
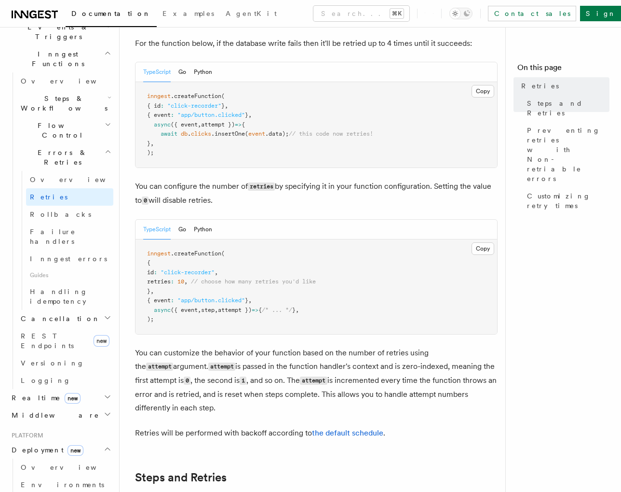
scroll to position [0, 0]
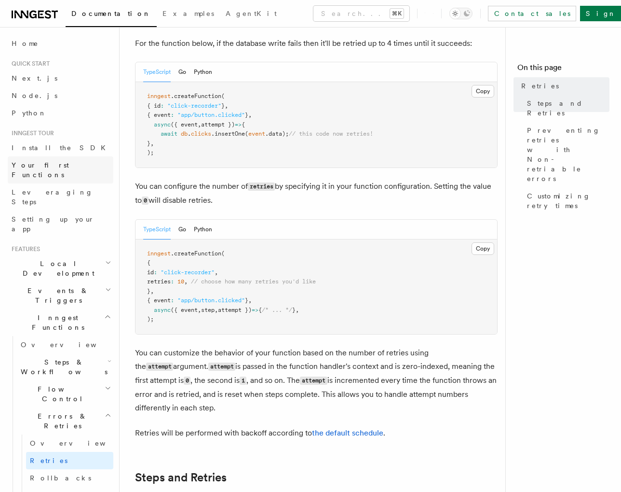
click at [57, 166] on span "Your first Functions" at bounding box center [40, 169] width 57 height 17
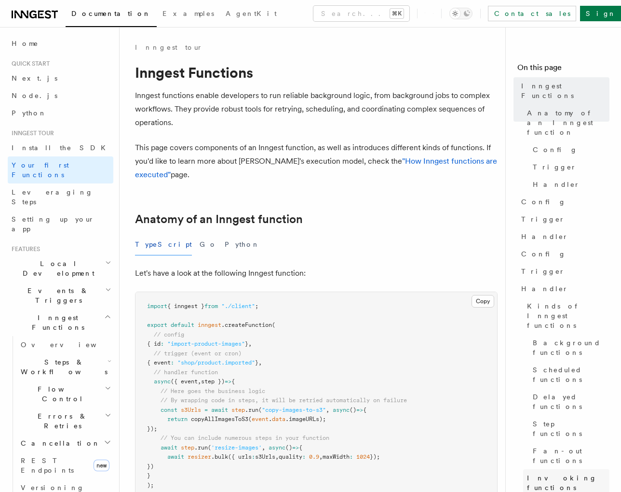
click at [567, 469] on link "Invoking functions directly" at bounding box center [567, 487] width 86 height 37
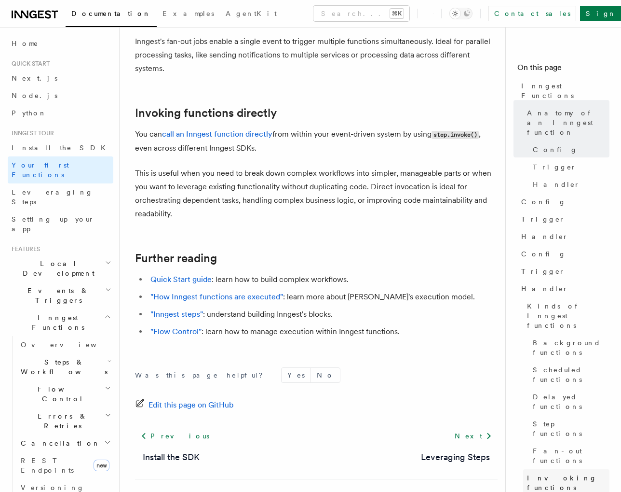
scroll to position [1917, 0]
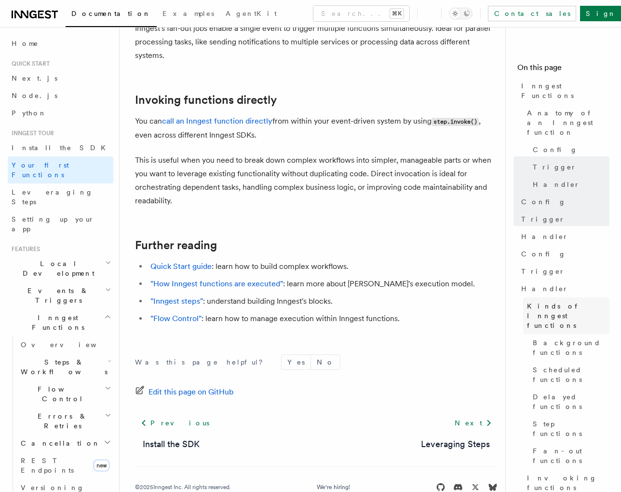
click at [557, 301] on span "Kinds of Inngest functions" at bounding box center [568, 315] width 83 height 29
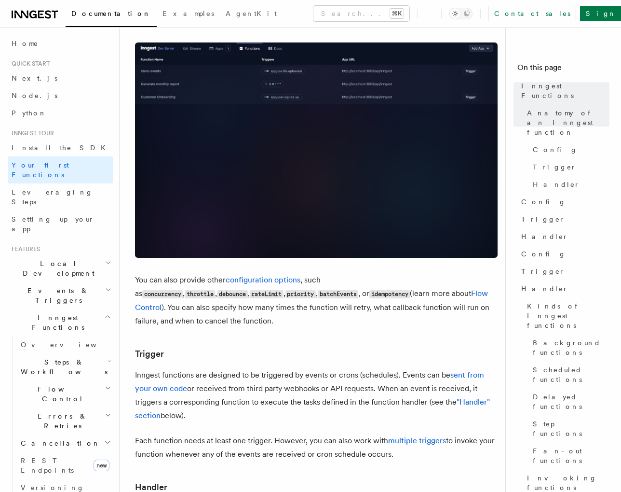
scroll to position [845, 0]
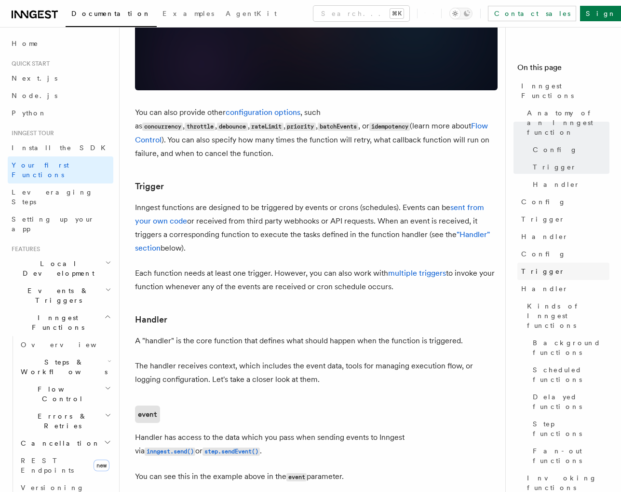
click at [554, 262] on link "Trigger" at bounding box center [564, 270] width 92 height 17
click at [177, 203] on link "sent from your own code" at bounding box center [309, 214] width 349 height 23
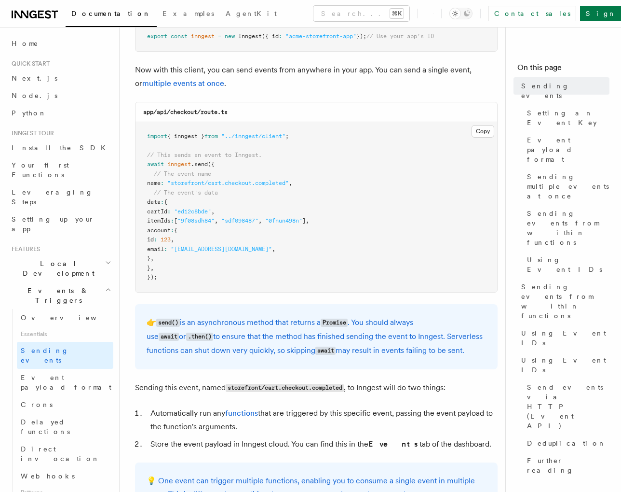
scroll to position [218, 0]
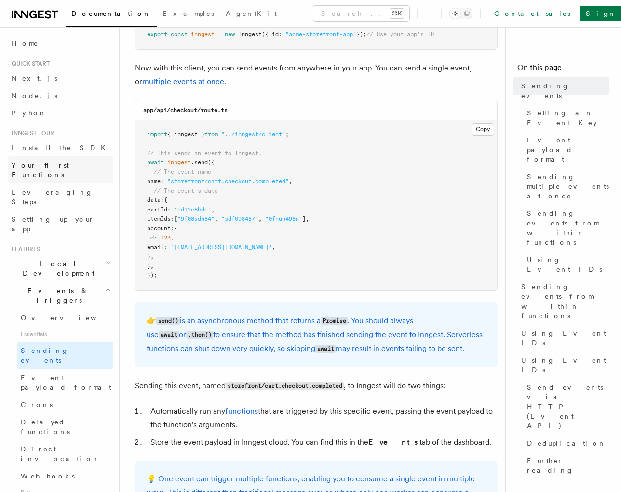
click at [62, 162] on span "Your first Functions" at bounding box center [40, 169] width 57 height 17
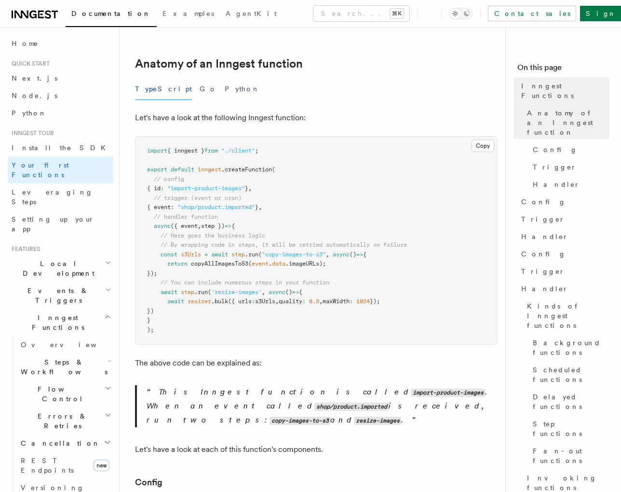
scroll to position [156, 0]
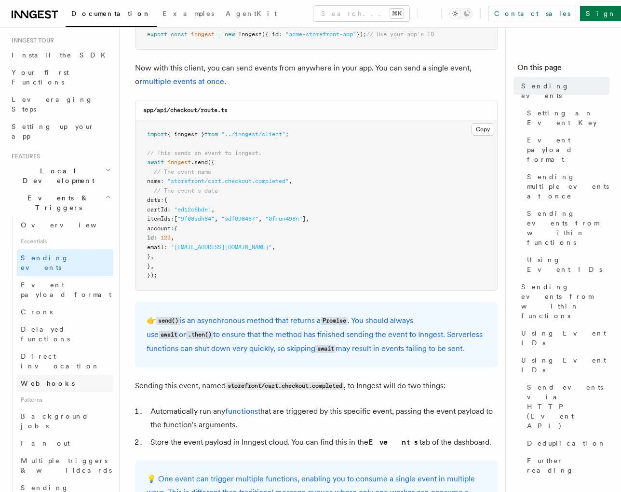
scroll to position [97, 0]
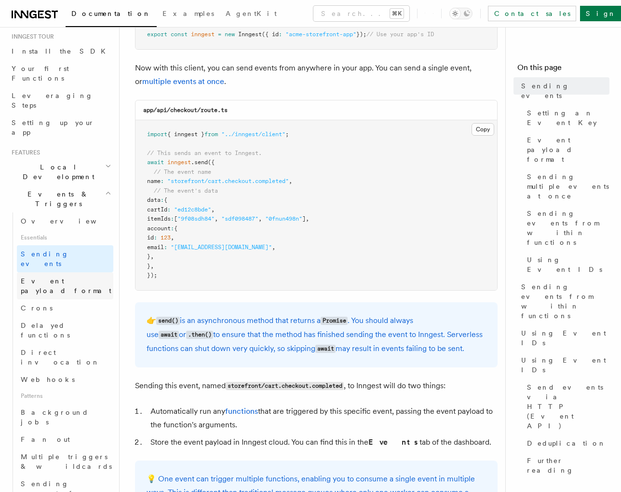
click at [69, 277] on span "Event payload format" at bounding box center [66, 285] width 91 height 17
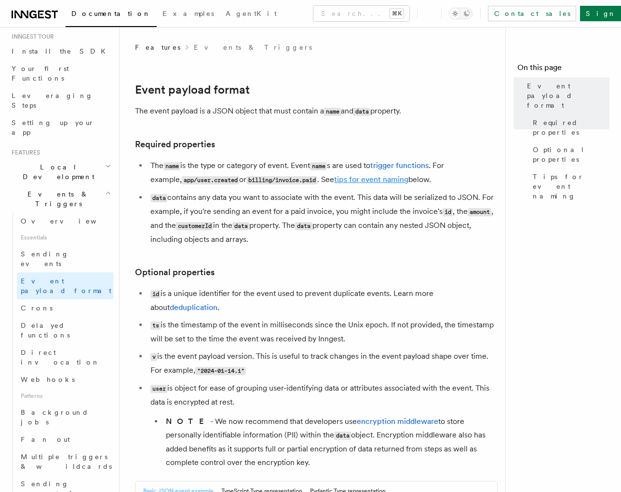
click at [359, 179] on link "tips for event naming" at bounding box center [371, 179] width 74 height 9
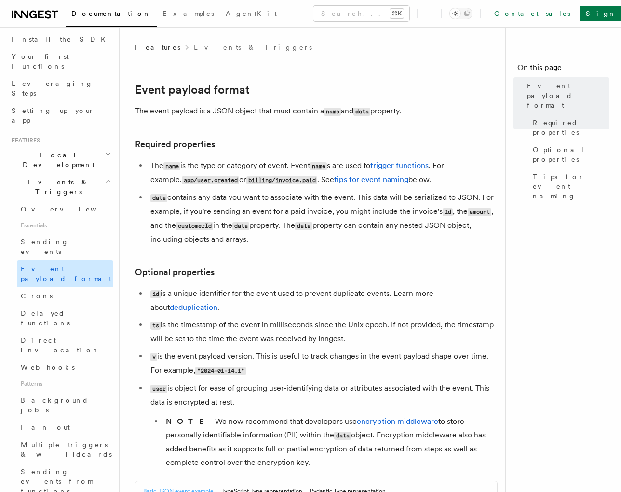
scroll to position [110, 0]
click at [54, 236] on span "Sending events" at bounding box center [45, 244] width 48 height 17
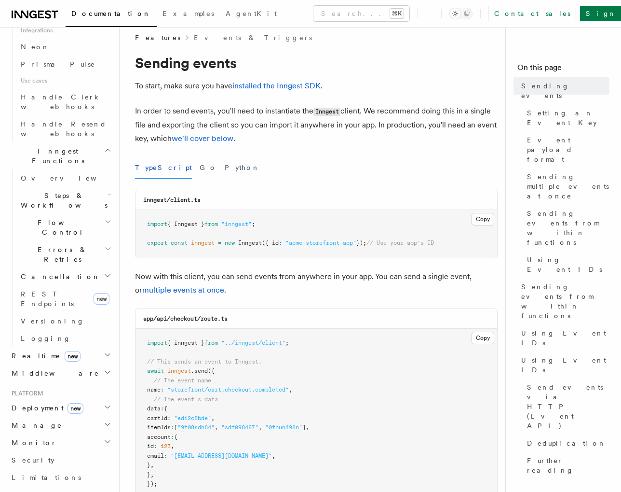
scroll to position [647, 0]
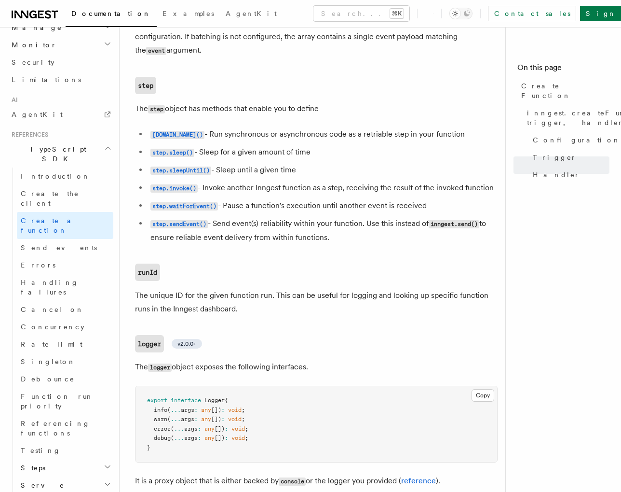
scroll to position [564, 0]
click at [49, 244] on span "Send events" at bounding box center [59, 248] width 76 height 8
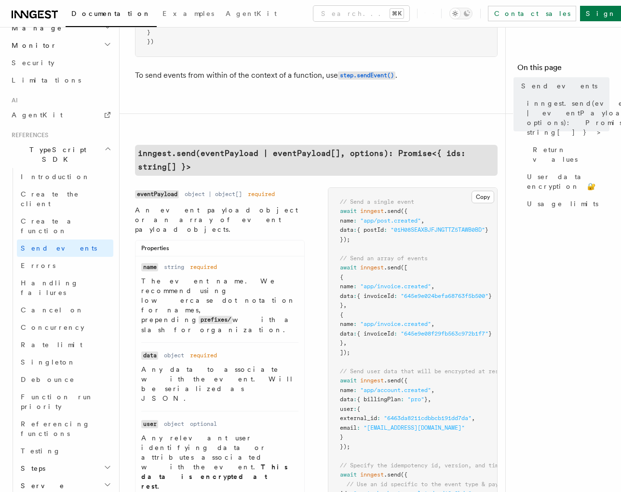
scroll to position [199, 0]
click at [52, 217] on span "Create a function" at bounding box center [49, 225] width 57 height 17
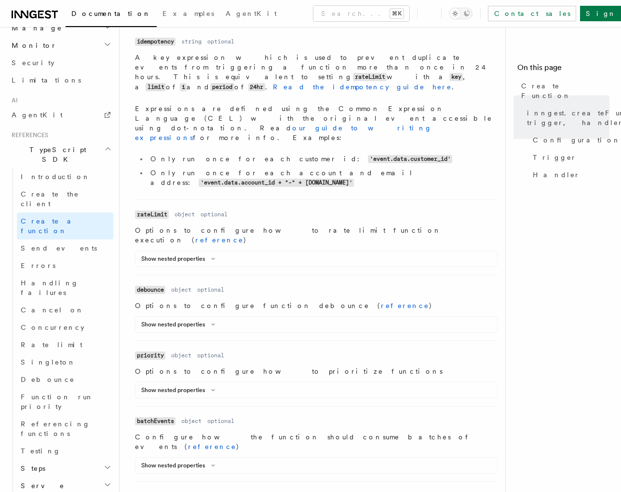
scroll to position [616, 0]
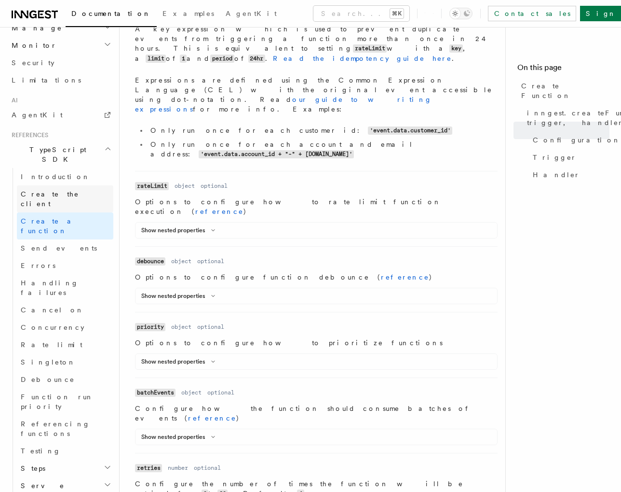
click at [53, 190] on span "Create the client" at bounding box center [50, 198] width 58 height 17
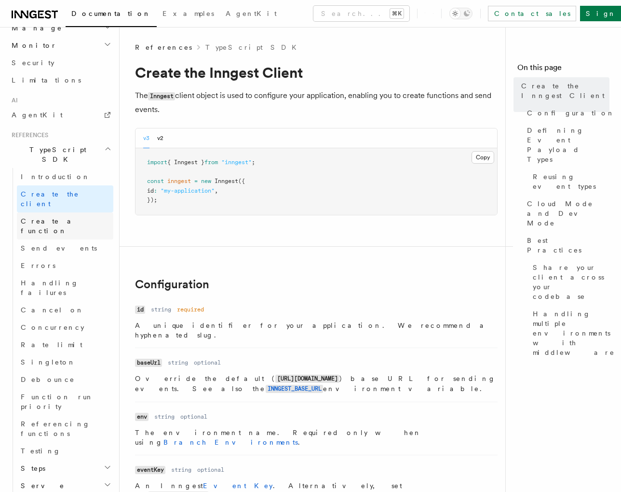
click at [53, 217] on span "Create a function" at bounding box center [49, 225] width 57 height 17
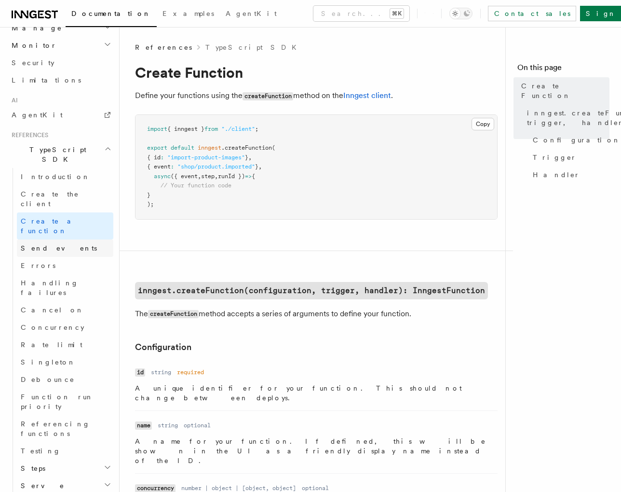
click at [51, 244] on span "Send events" at bounding box center [59, 248] width 76 height 8
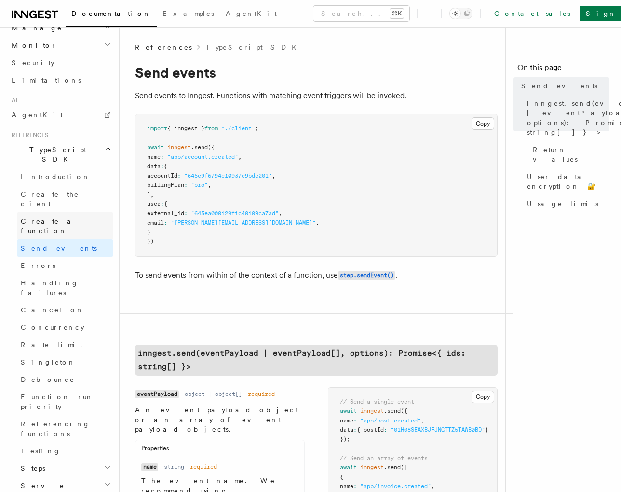
click at [75, 212] on link "Create a function" at bounding box center [65, 225] width 97 height 27
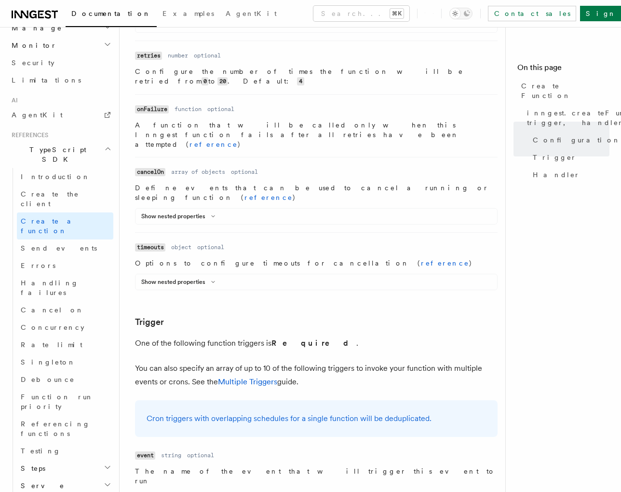
scroll to position [1034, 0]
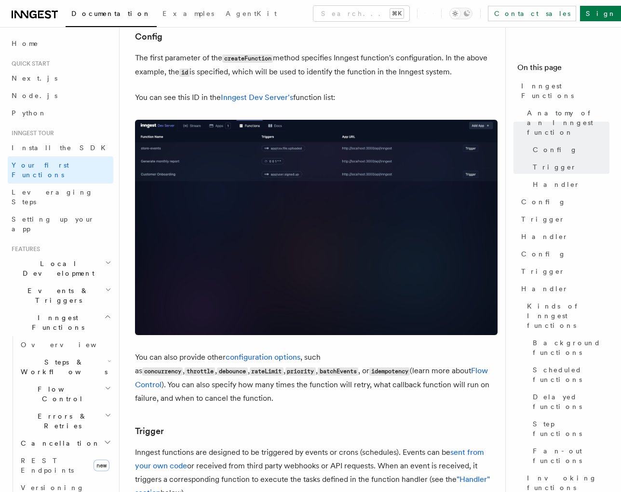
scroll to position [548, 0]
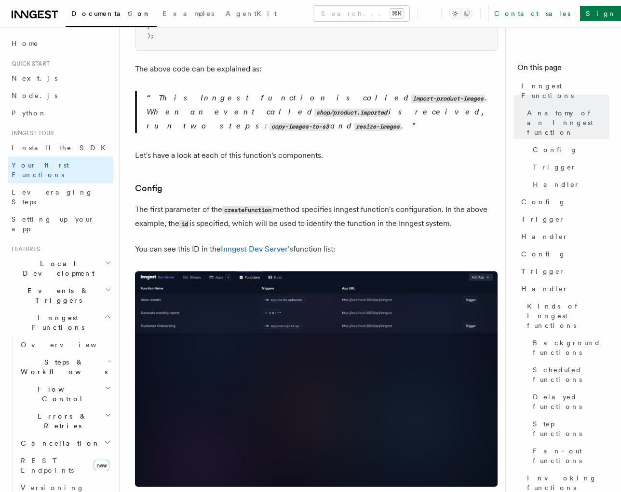
scroll to position [456, 0]
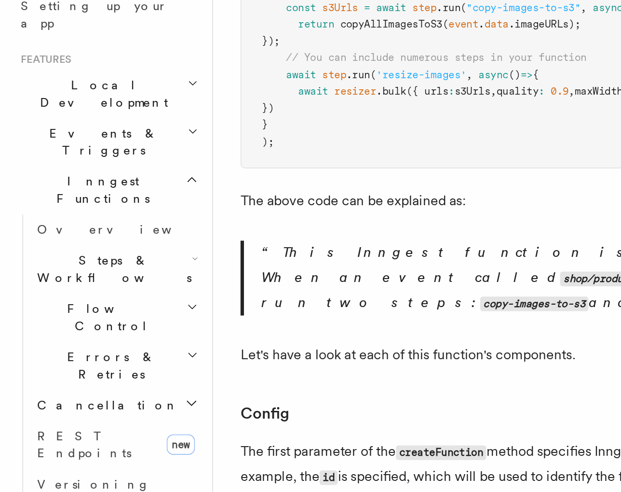
scroll to position [189, 0]
